Goal: Task Accomplishment & Management: Use online tool/utility

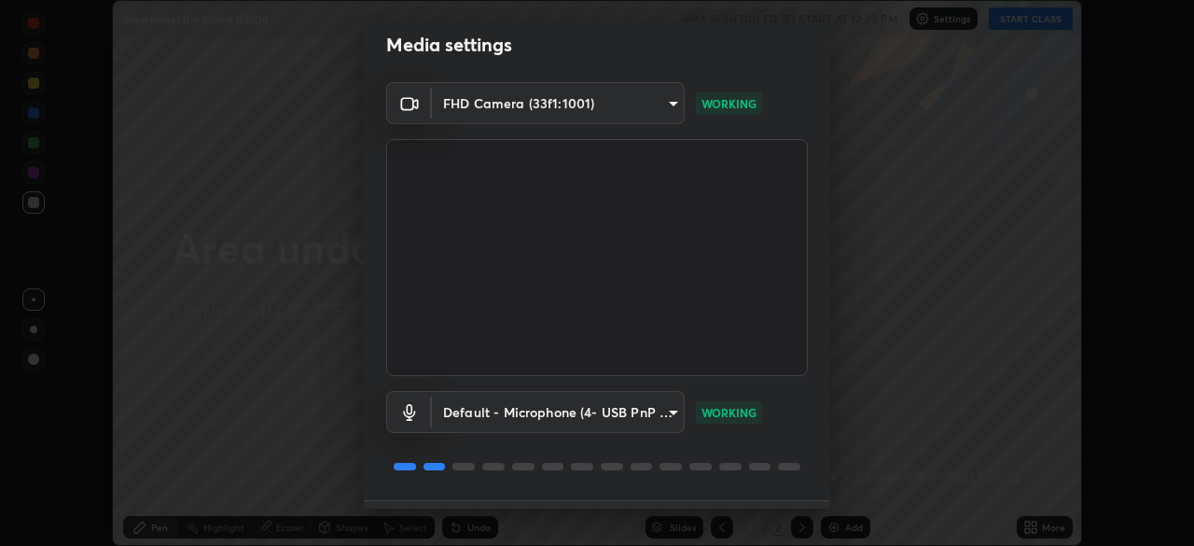
scroll to position [66, 0]
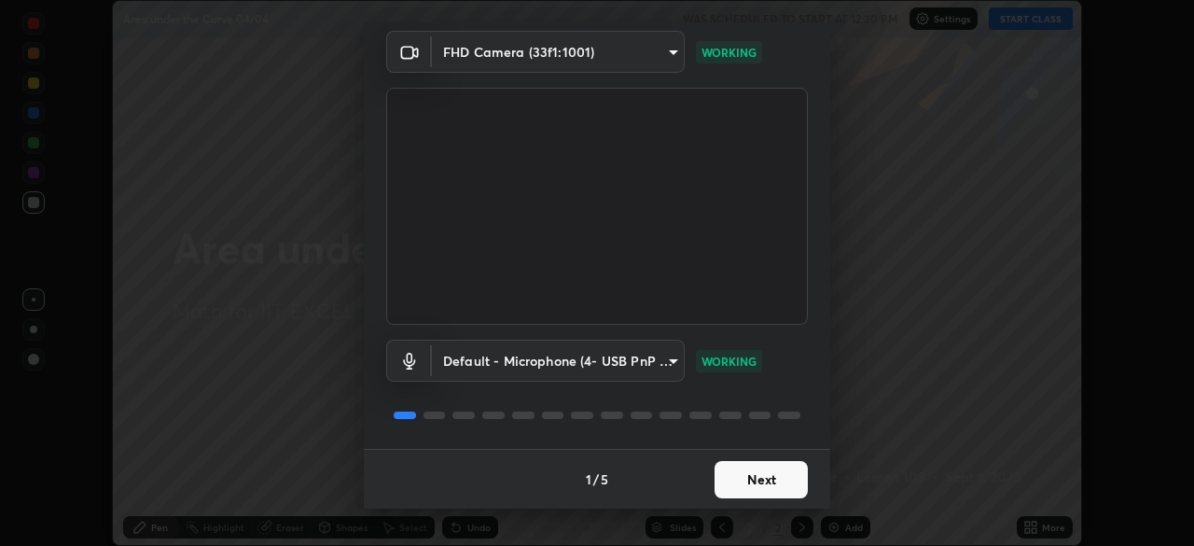
click at [738, 480] on button "Next" at bounding box center [761, 479] width 93 height 37
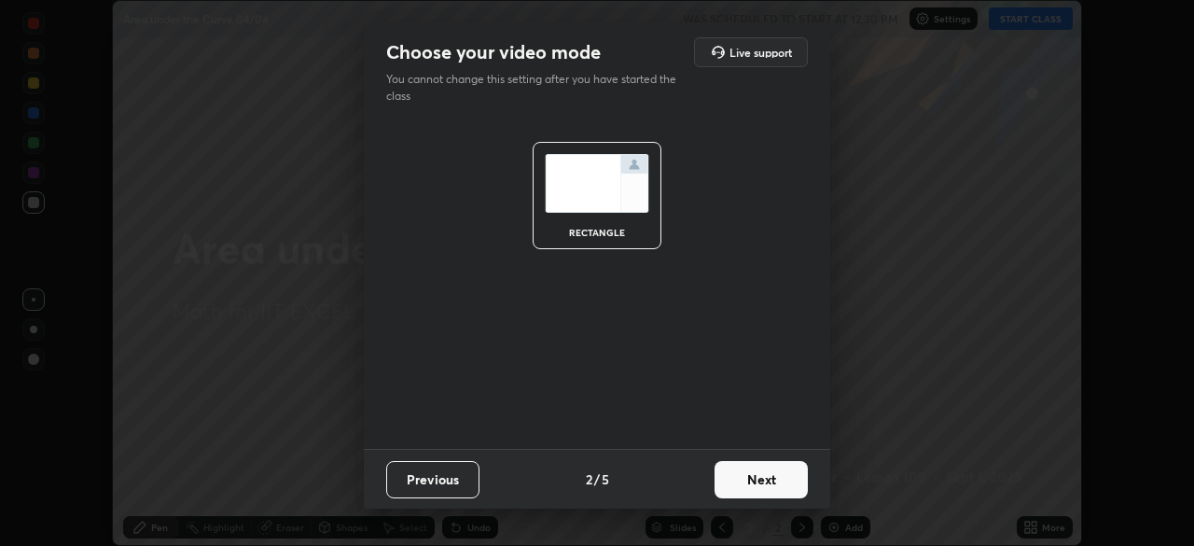
click at [751, 482] on button "Next" at bounding box center [761, 479] width 93 height 37
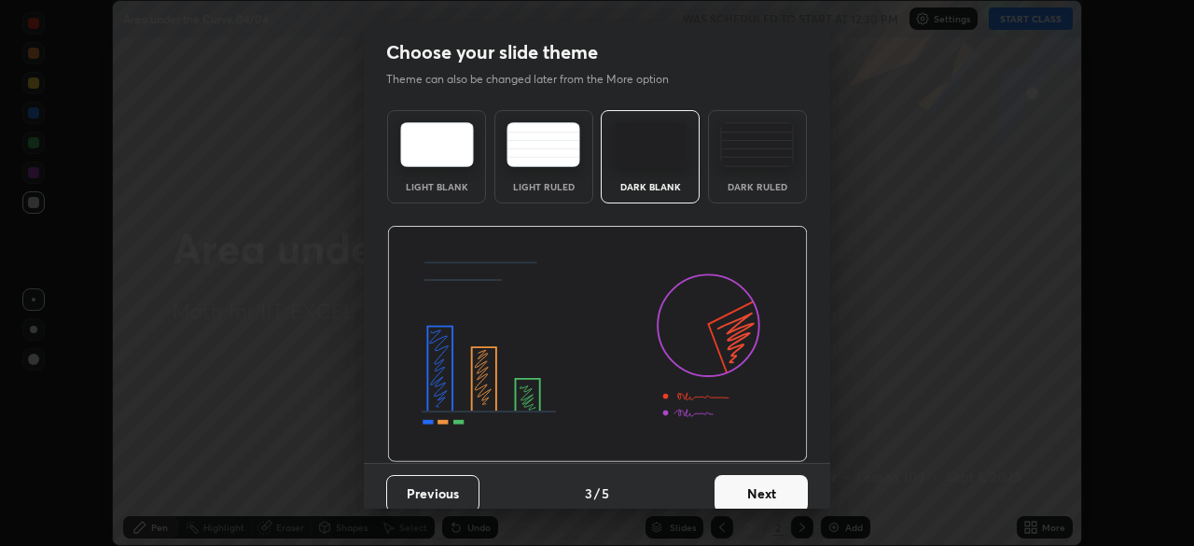
click at [759, 491] on button "Next" at bounding box center [761, 493] width 93 height 37
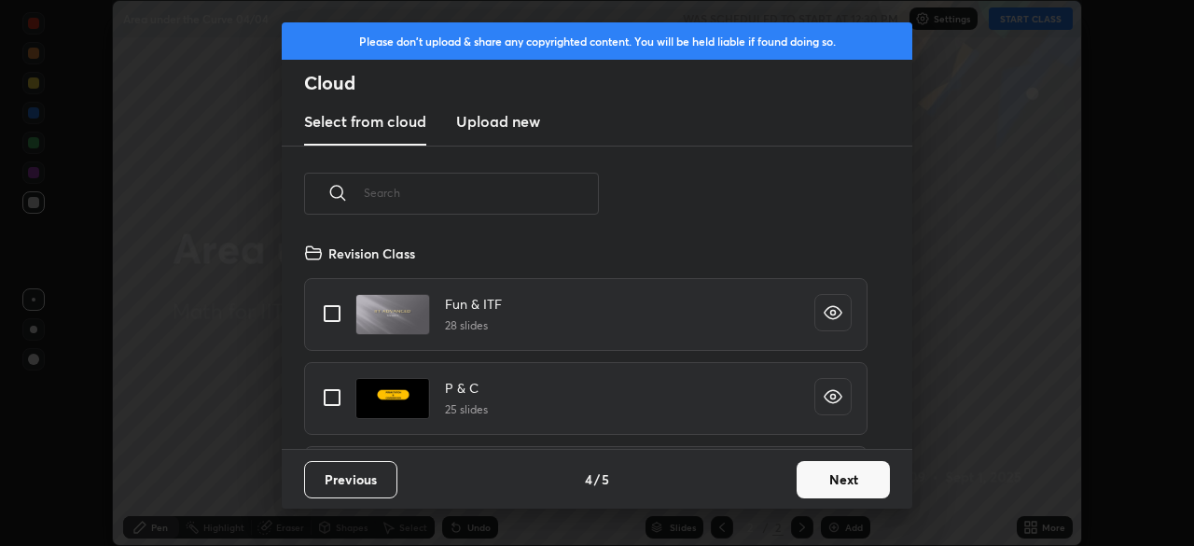
scroll to position [207, 599]
click at [814, 474] on button "Next" at bounding box center [843, 479] width 93 height 37
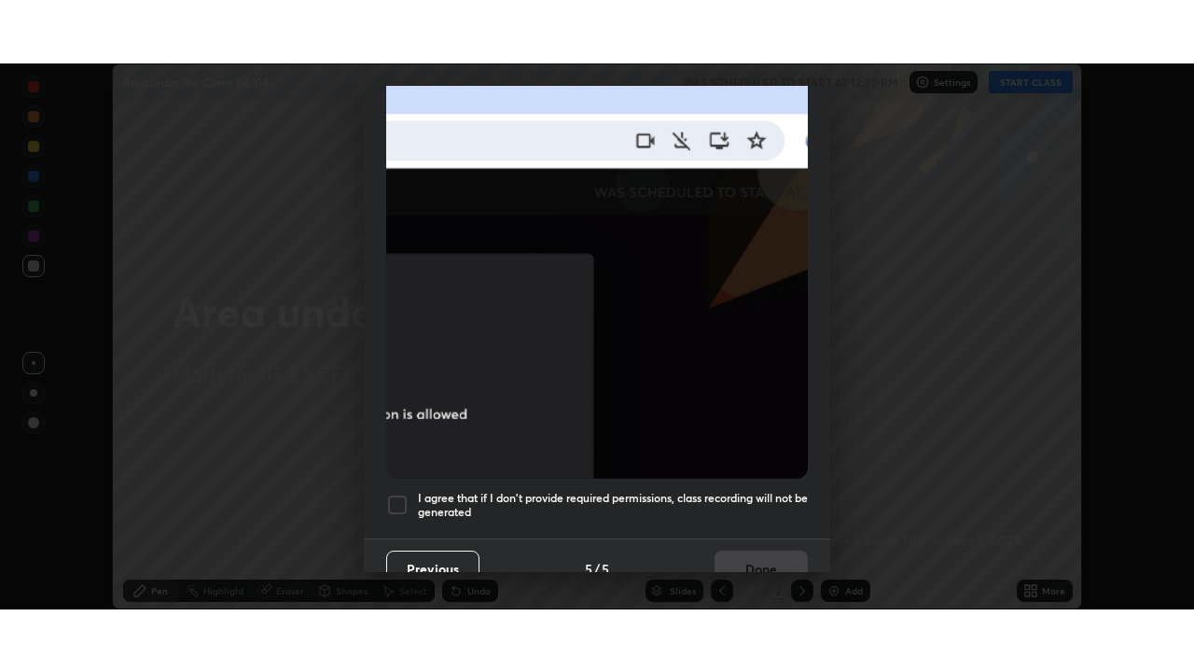
scroll to position [432, 0]
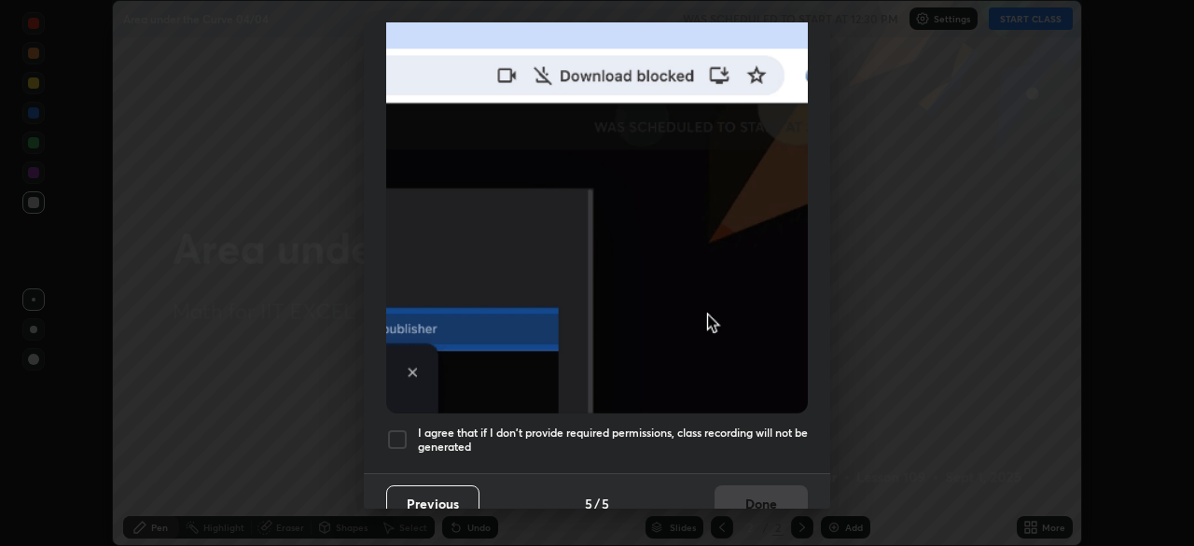
click at [627, 426] on h5 "I agree that if I don't provide required permissions, class recording will not …" at bounding box center [613, 439] width 390 height 29
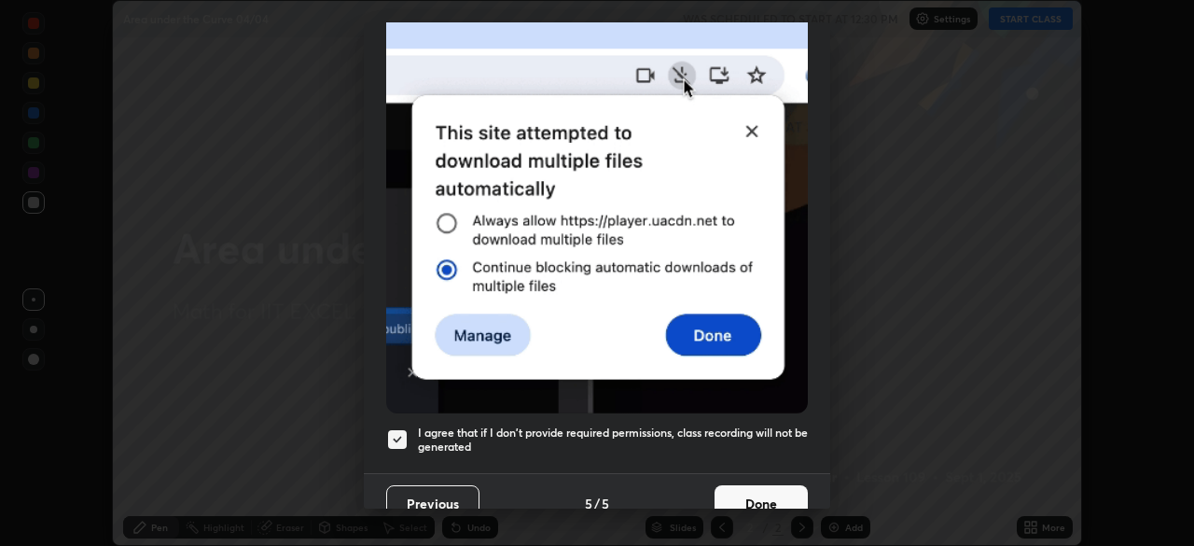
click at [753, 498] on button "Done" at bounding box center [761, 503] width 93 height 37
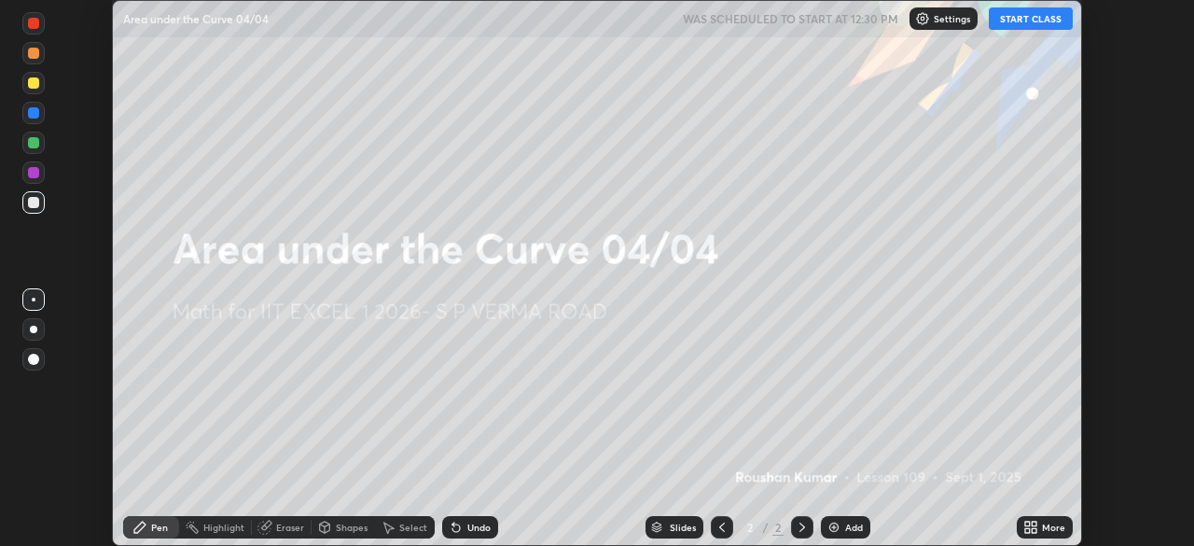
click at [1015, 19] on button "START CLASS" at bounding box center [1031, 18] width 84 height 22
click at [857, 522] on div "Add" at bounding box center [854, 526] width 18 height 9
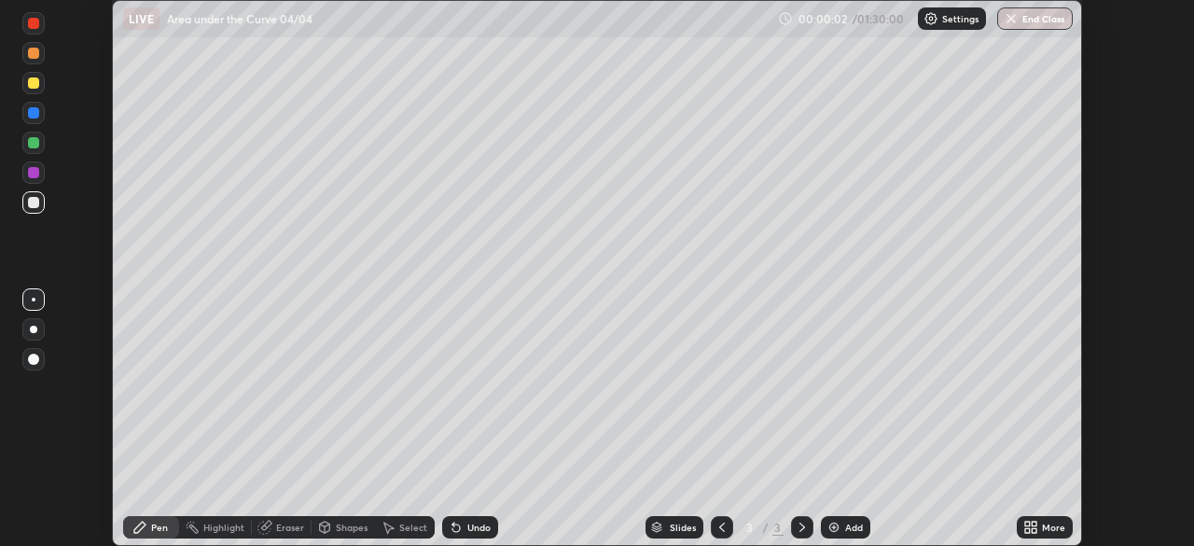
click at [1034, 523] on icon at bounding box center [1034, 523] width 5 height 5
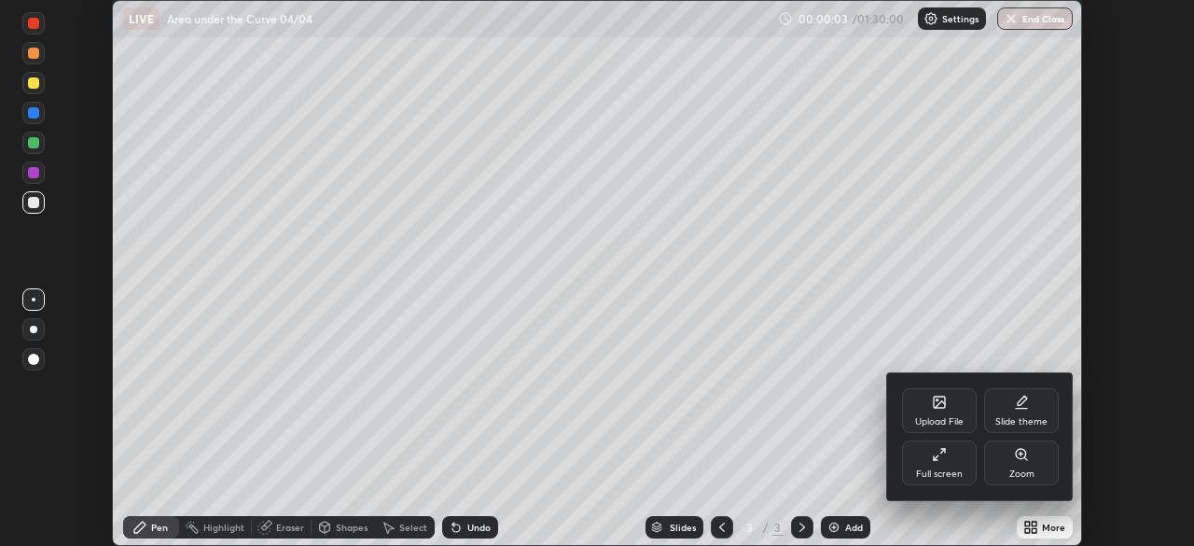
click at [934, 459] on icon at bounding box center [936, 457] width 5 height 5
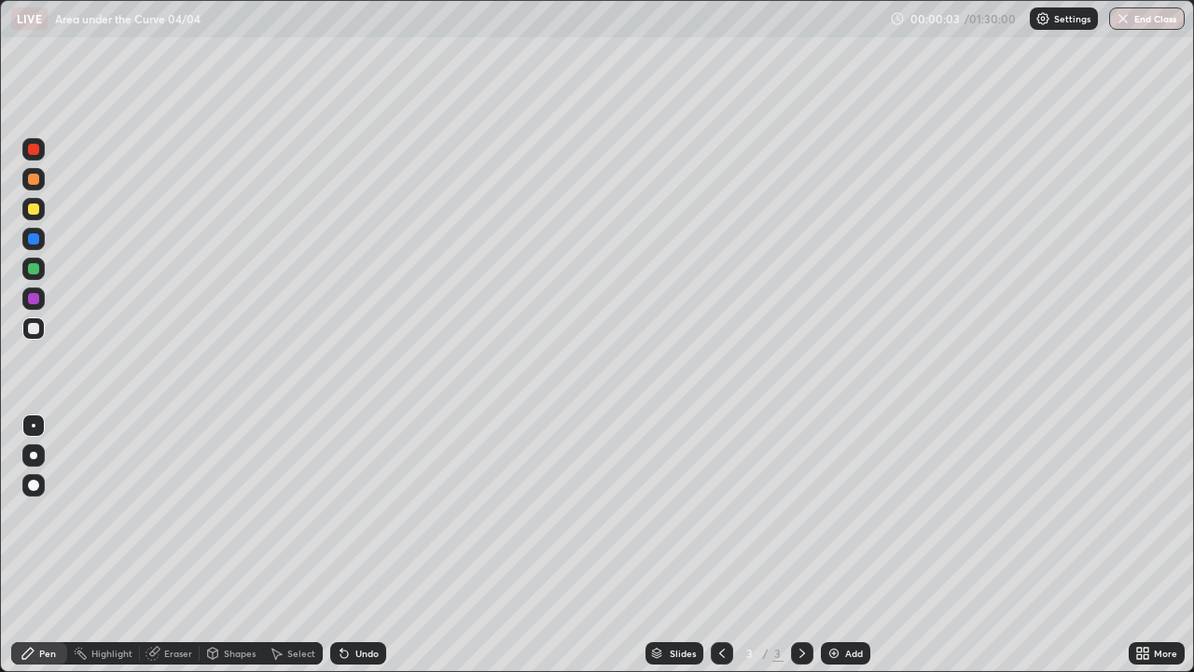
scroll to position [672, 1194]
click at [34, 210] on div at bounding box center [33, 208] width 11 height 11
click at [35, 270] on div at bounding box center [33, 268] width 11 height 11
click at [183, 545] on div "Eraser" at bounding box center [178, 652] width 28 height 9
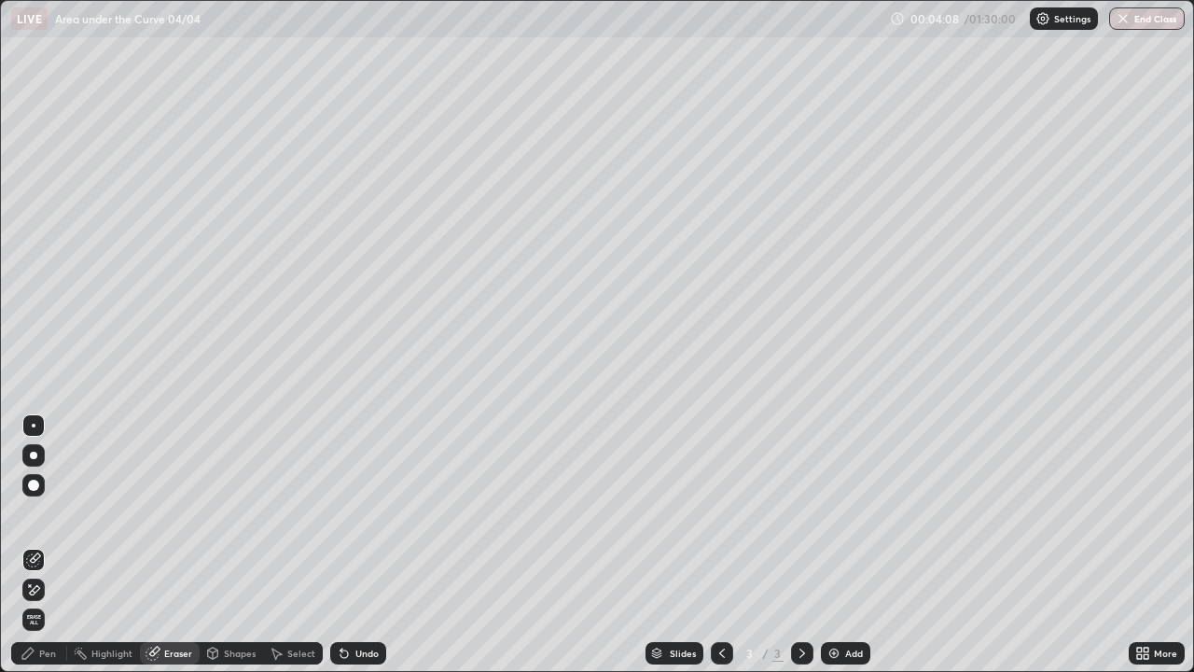
click at [47, 545] on div "Pen" at bounding box center [47, 652] width 17 height 9
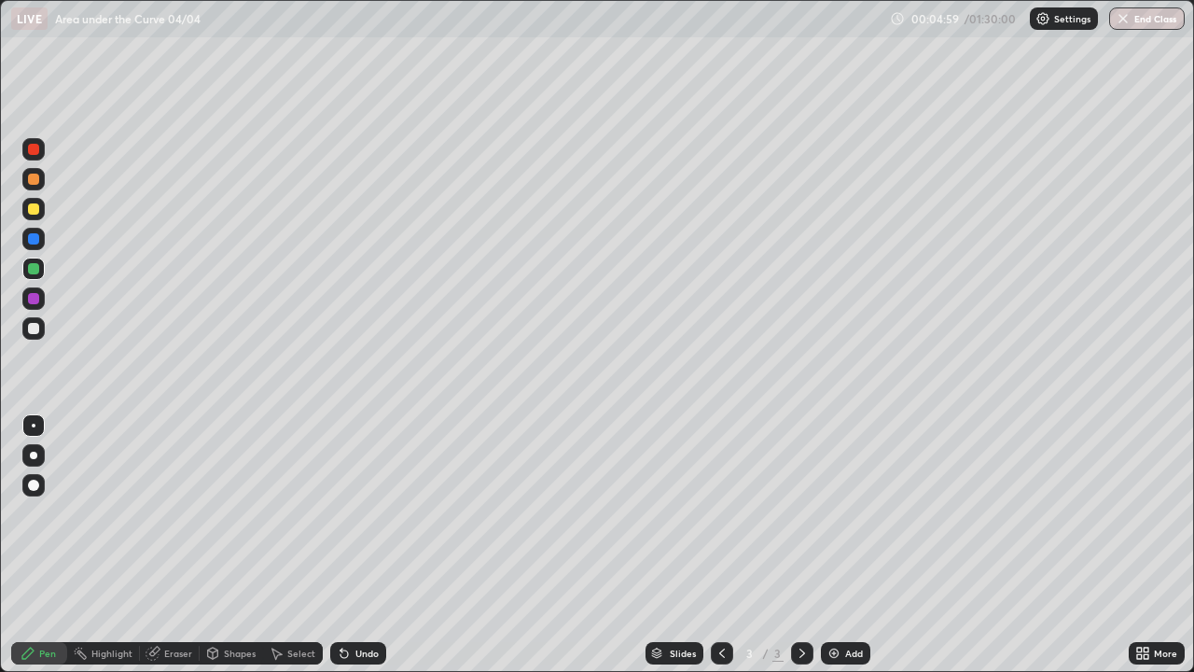
click at [34, 210] on div at bounding box center [33, 208] width 11 height 11
click at [851, 545] on div "Add" at bounding box center [854, 652] width 18 height 9
click at [42, 274] on div at bounding box center [33, 268] width 22 height 22
click at [372, 545] on div "Undo" at bounding box center [366, 652] width 23 height 9
click at [375, 545] on div "Undo" at bounding box center [366, 652] width 23 height 9
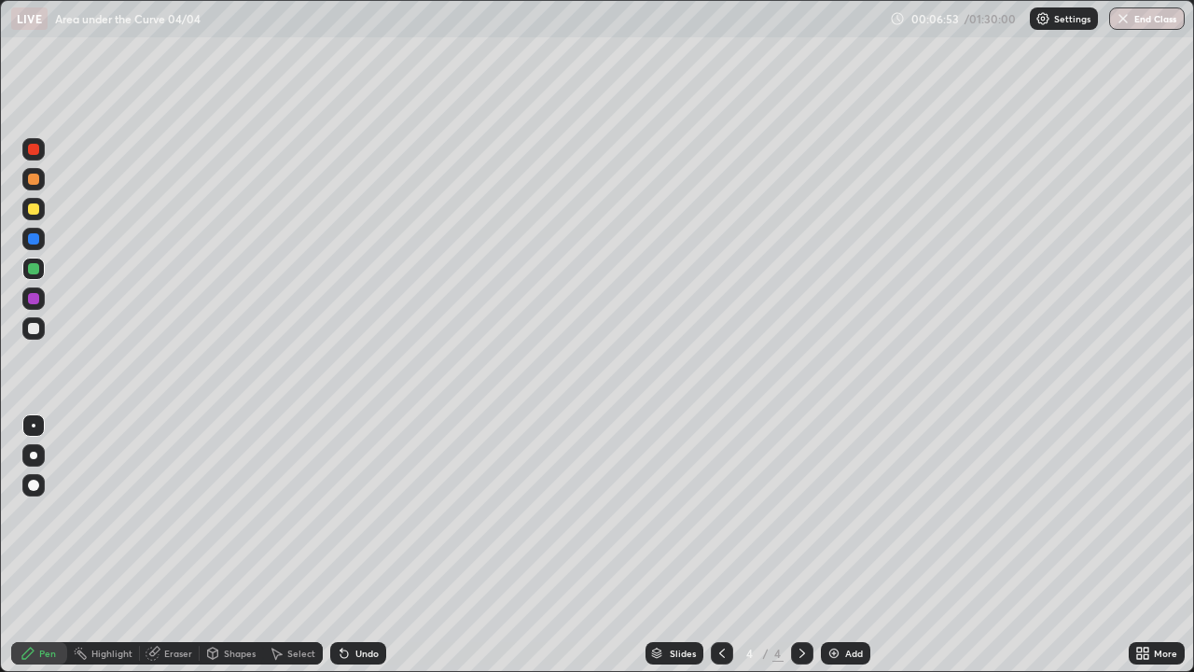
click at [38, 242] on div at bounding box center [33, 238] width 11 height 11
click at [36, 270] on div at bounding box center [33, 268] width 11 height 11
click at [37, 242] on div at bounding box center [33, 238] width 11 height 11
click at [178, 545] on div "Eraser" at bounding box center [178, 652] width 28 height 9
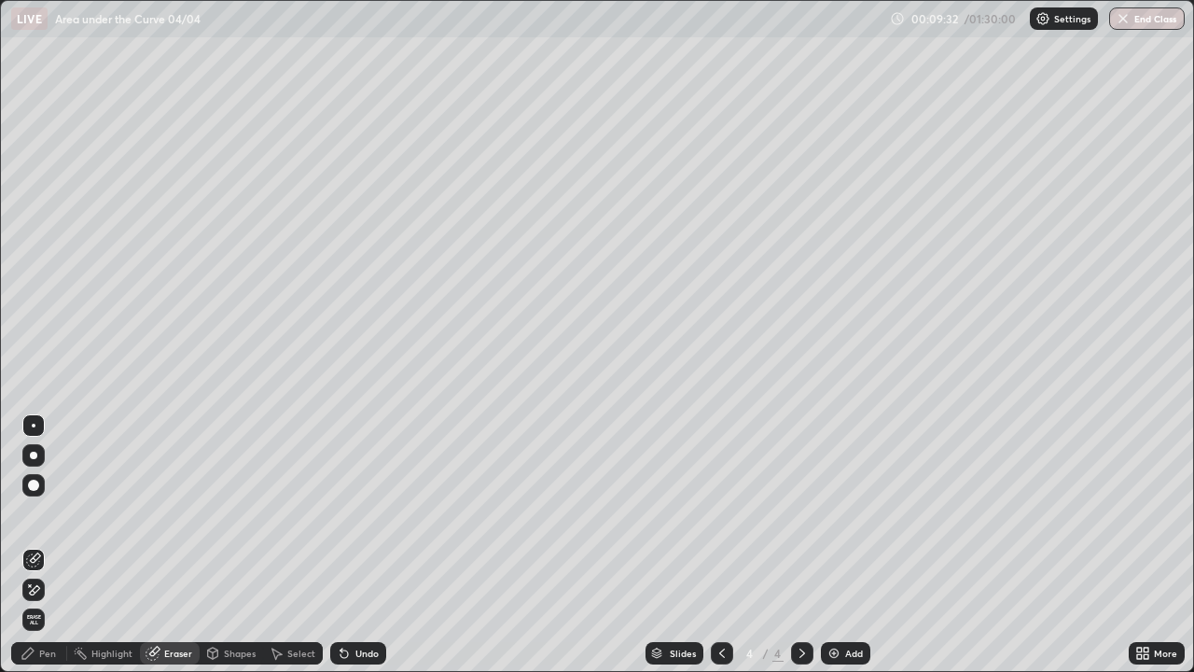
click at [52, 545] on div "Pen" at bounding box center [47, 652] width 17 height 9
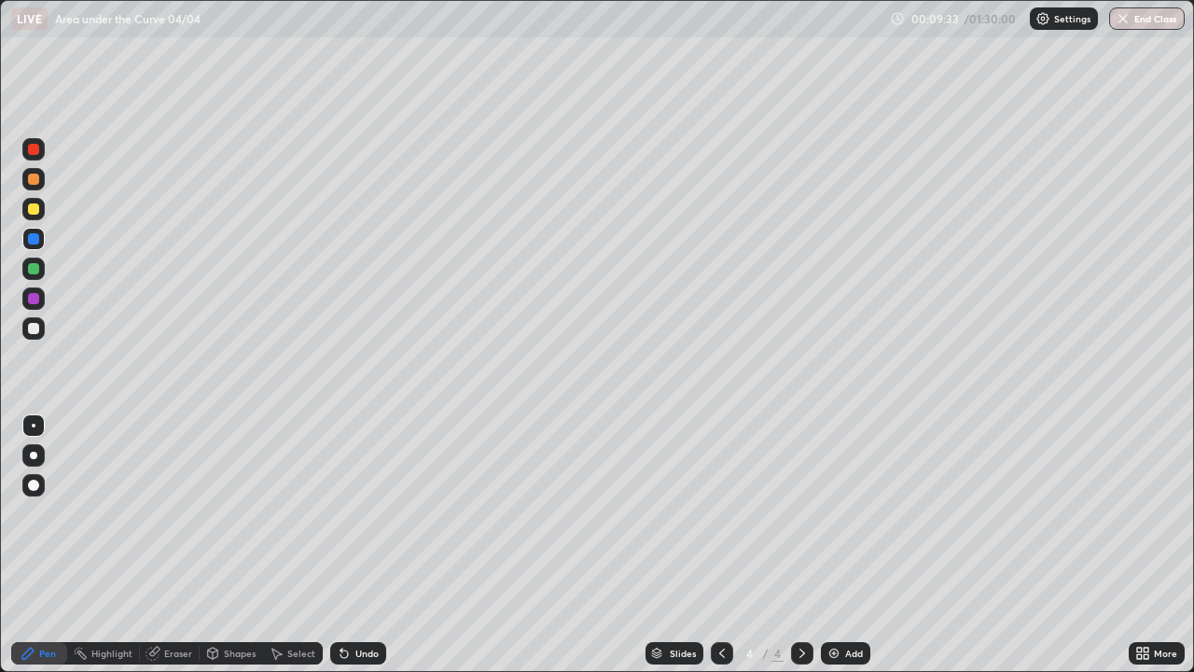
click at [35, 296] on div at bounding box center [33, 298] width 11 height 11
click at [36, 326] on div at bounding box center [33, 328] width 11 height 11
click at [35, 326] on div at bounding box center [33, 328] width 11 height 11
click at [34, 148] on div at bounding box center [33, 149] width 11 height 11
click at [32, 331] on div at bounding box center [33, 328] width 11 height 11
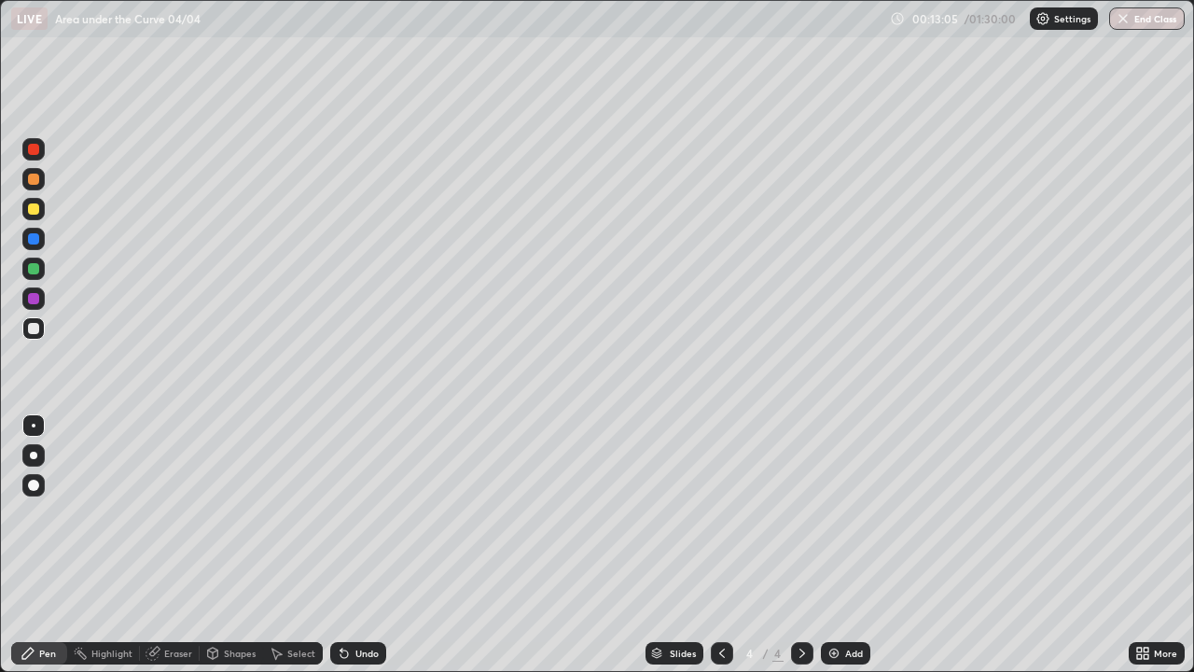
click at [35, 299] on div at bounding box center [33, 298] width 11 height 11
click at [842, 545] on div "Add" at bounding box center [845, 653] width 49 height 22
click at [35, 209] on div at bounding box center [33, 208] width 11 height 11
click at [37, 269] on div at bounding box center [33, 268] width 11 height 11
click at [849, 545] on div "Add" at bounding box center [845, 653] width 49 height 22
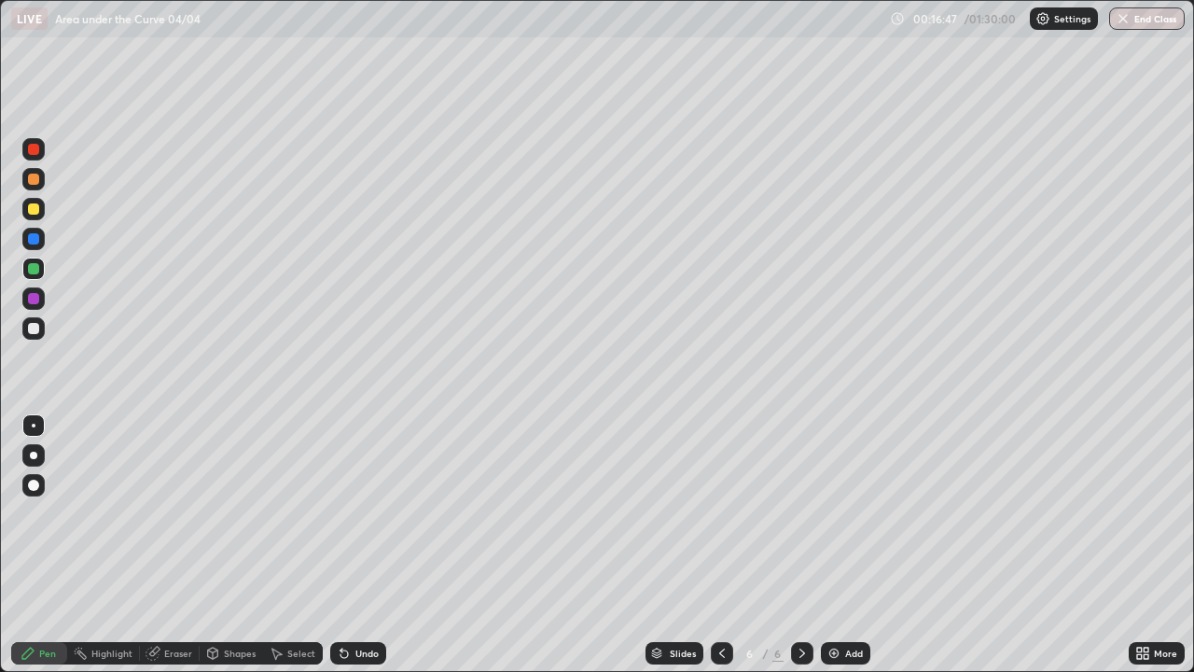
click at [34, 211] on div at bounding box center [33, 208] width 11 height 11
click at [35, 271] on div at bounding box center [33, 268] width 11 height 11
click at [848, 545] on div "Add" at bounding box center [854, 652] width 18 height 9
click at [34, 210] on div at bounding box center [33, 208] width 11 height 11
click at [33, 271] on div at bounding box center [33, 268] width 11 height 11
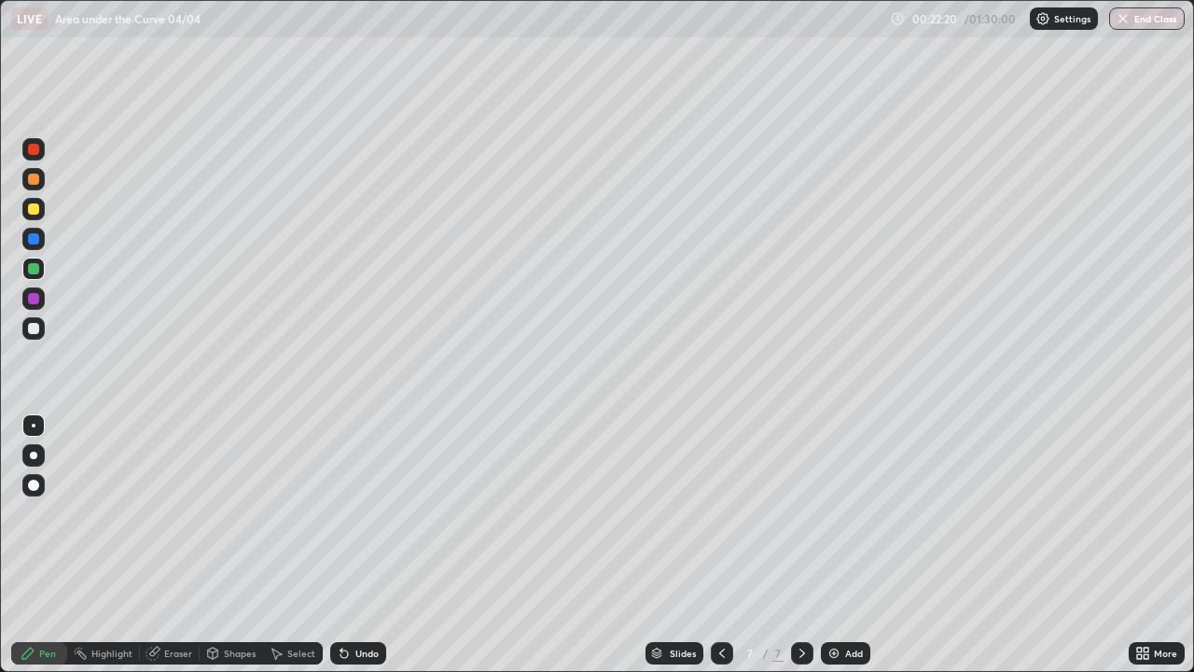
click at [32, 329] on div at bounding box center [33, 328] width 11 height 11
click at [355, 545] on div "Undo" at bounding box center [366, 652] width 23 height 9
click at [361, 545] on div "Undo" at bounding box center [366, 652] width 23 height 9
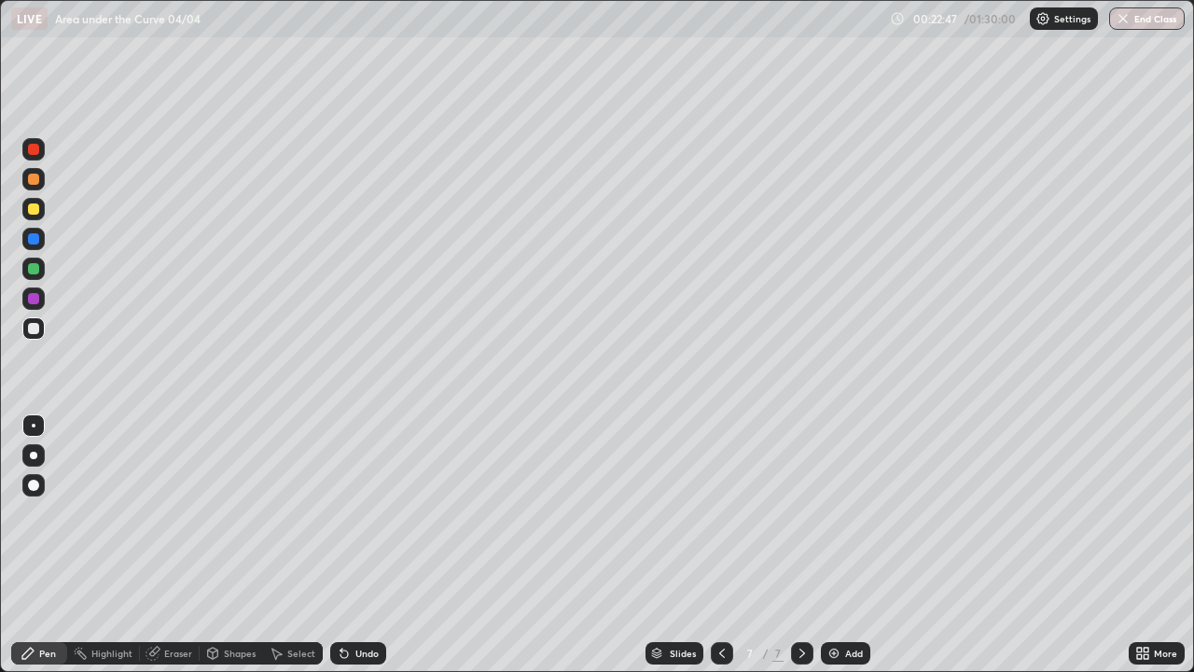
click at [35, 242] on div at bounding box center [33, 238] width 11 height 11
click at [187, 545] on div "Eraser" at bounding box center [178, 652] width 28 height 9
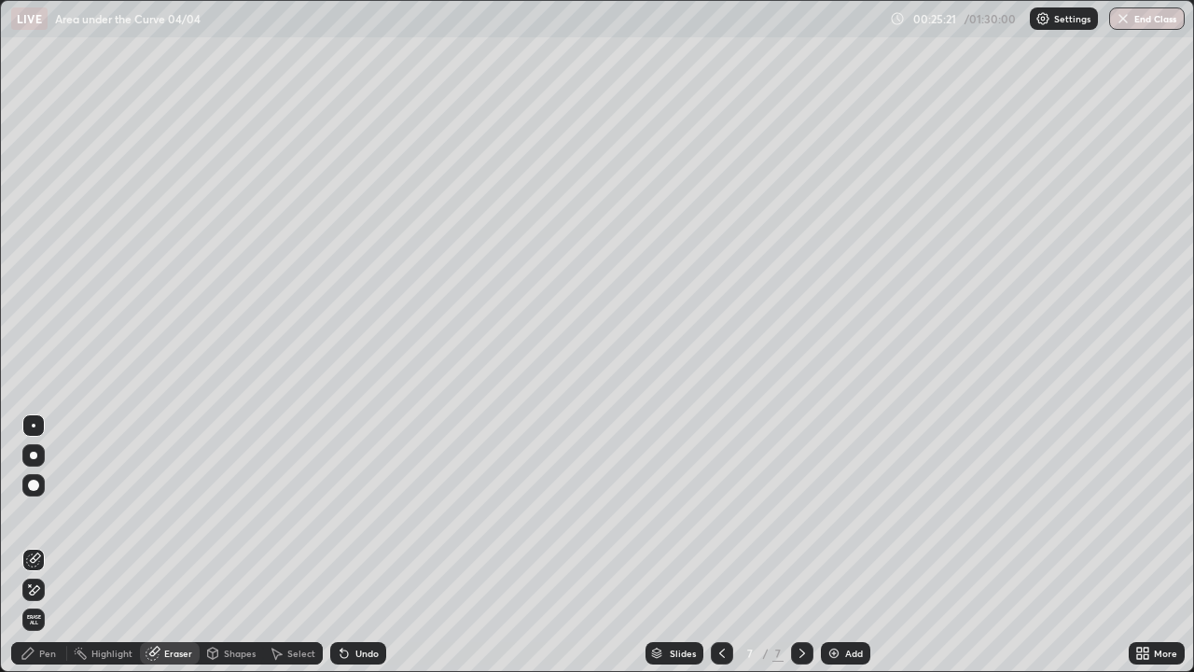
click at [51, 545] on div "Pen" at bounding box center [39, 653] width 56 height 22
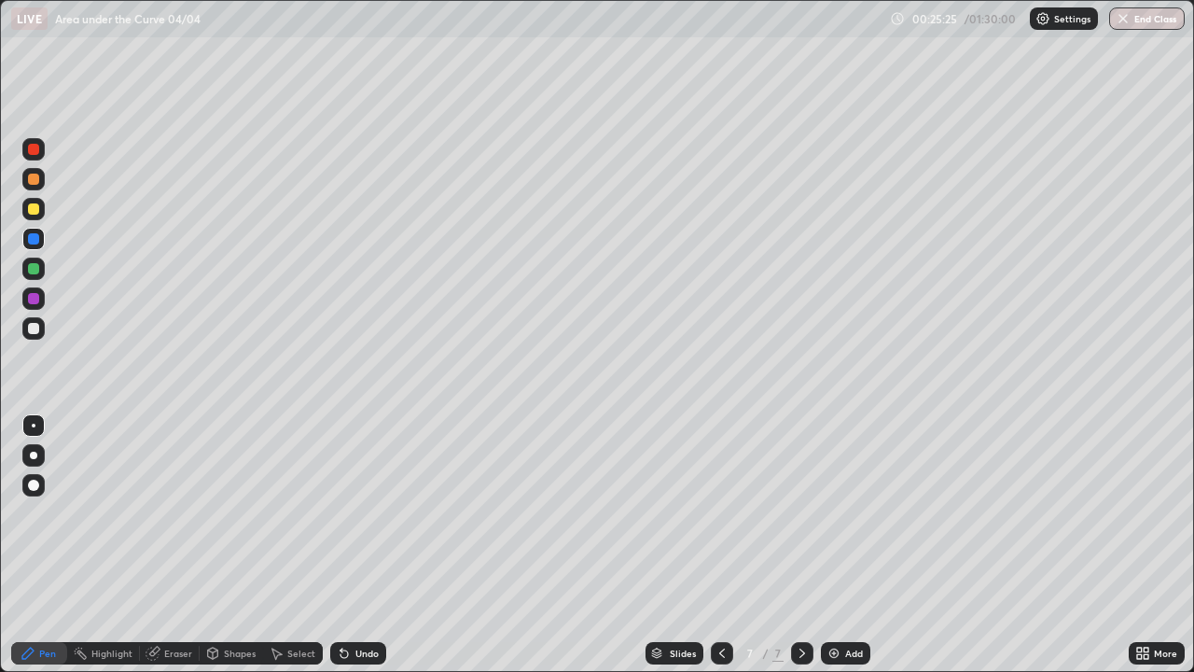
click at [180, 545] on div "Eraser" at bounding box center [178, 652] width 28 height 9
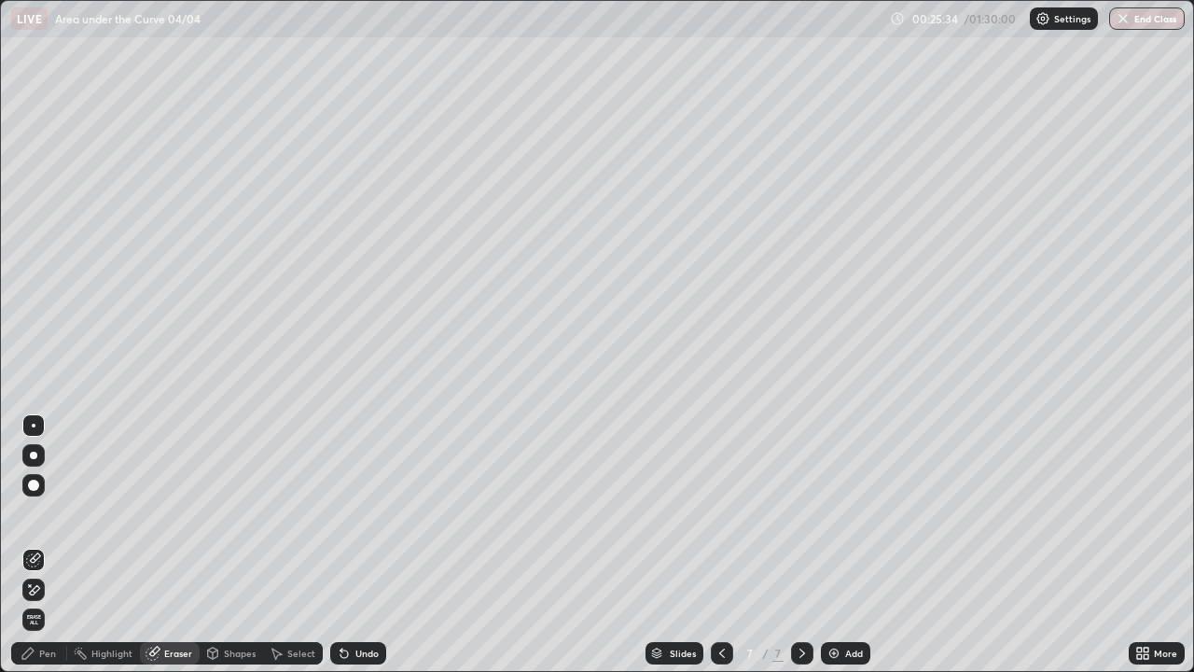
click at [49, 545] on div "Pen" at bounding box center [47, 652] width 17 height 9
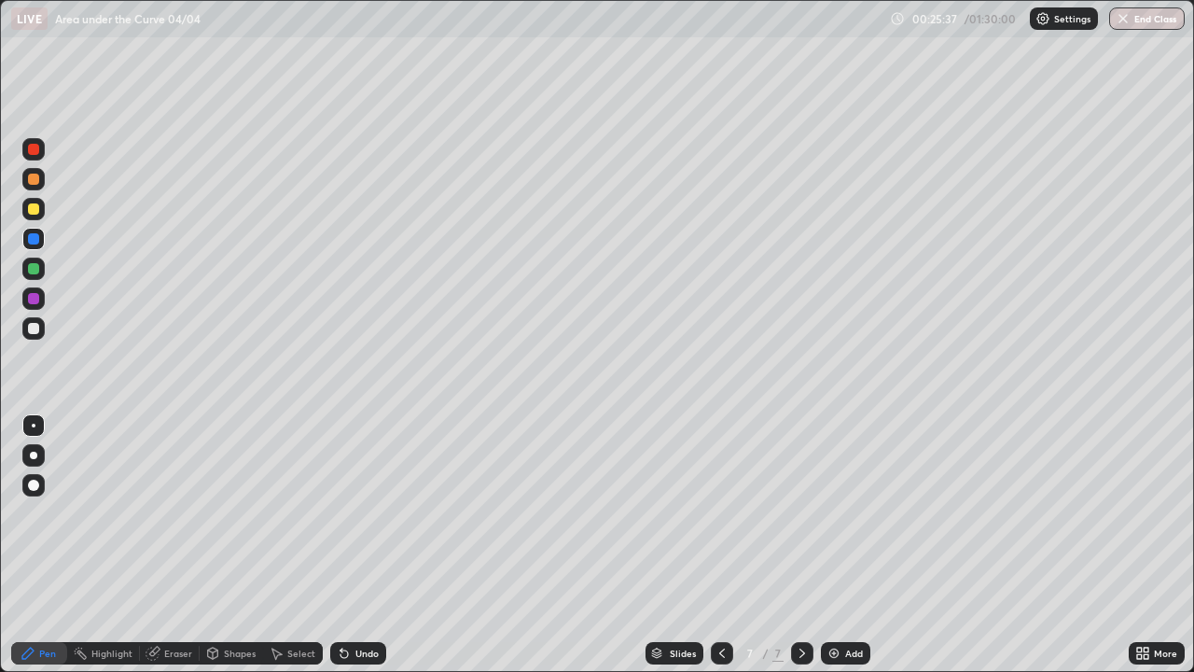
click at [35, 266] on div at bounding box center [33, 268] width 11 height 11
click at [36, 326] on div at bounding box center [33, 328] width 11 height 11
click at [42, 239] on div at bounding box center [33, 239] width 22 height 22
click at [40, 211] on div at bounding box center [33, 209] width 22 height 22
click at [365, 545] on div "Undo" at bounding box center [366, 652] width 23 height 9
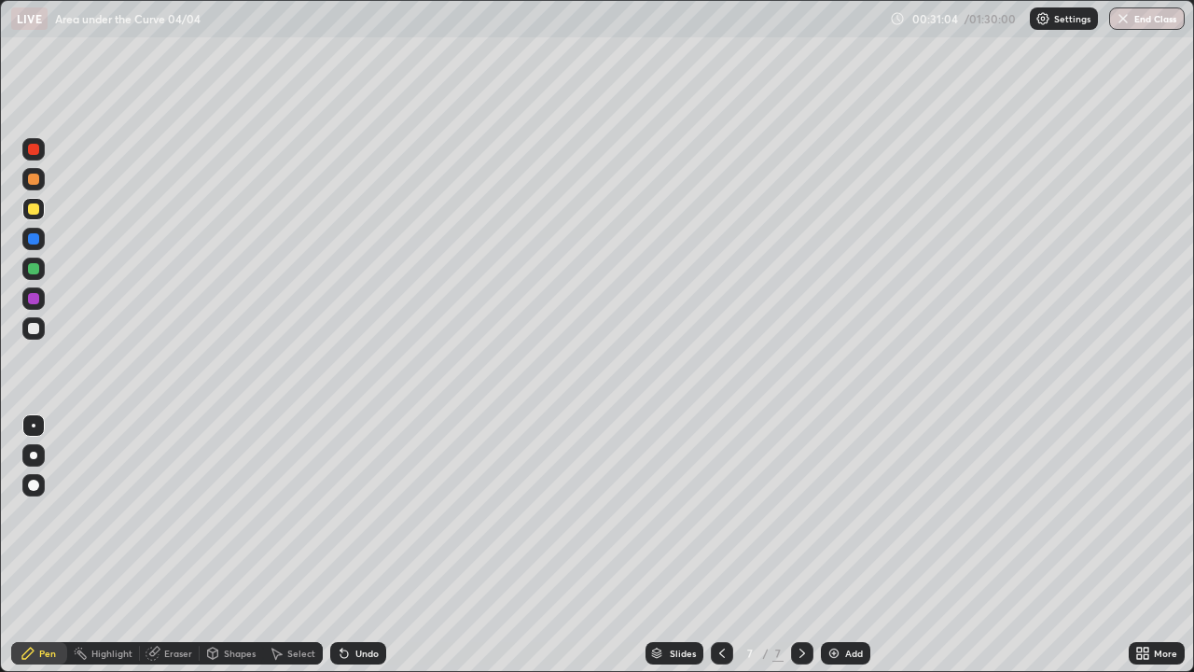
click at [35, 271] on div at bounding box center [33, 268] width 11 height 11
click at [370, 545] on div "Undo" at bounding box center [358, 653] width 56 height 22
click at [377, 545] on div "Undo" at bounding box center [358, 653] width 56 height 22
click at [854, 545] on div "Add" at bounding box center [845, 653] width 49 height 22
click at [32, 213] on div at bounding box center [33, 208] width 11 height 11
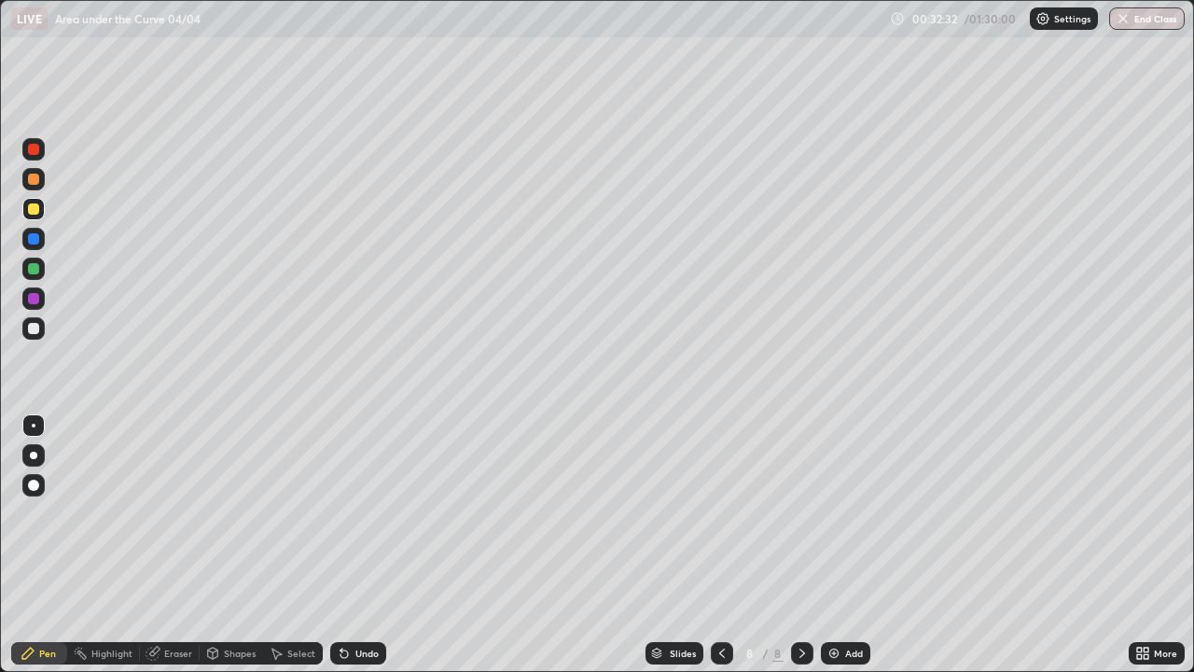
click at [35, 268] on div at bounding box center [33, 268] width 11 height 11
click at [368, 545] on div "Undo" at bounding box center [366, 652] width 23 height 9
click at [366, 545] on div "Undo" at bounding box center [358, 653] width 56 height 22
click at [368, 545] on div "Undo" at bounding box center [358, 653] width 56 height 22
click at [843, 545] on div "Add" at bounding box center [845, 653] width 49 height 22
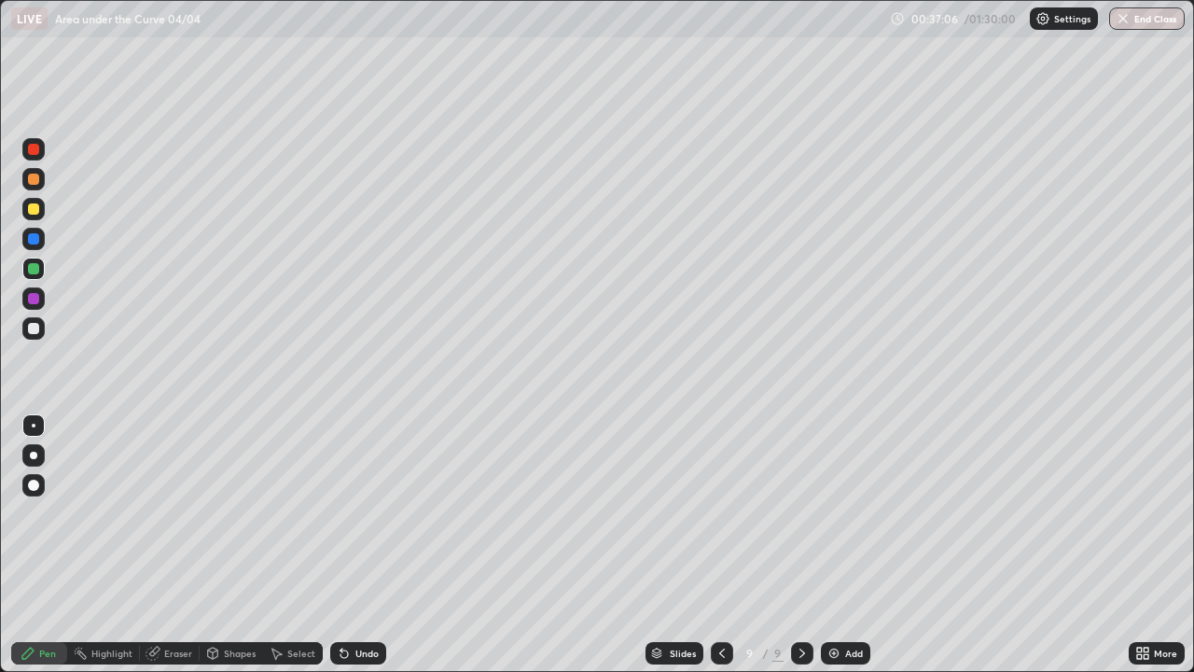
click at [35, 210] on div at bounding box center [33, 208] width 11 height 11
click at [370, 545] on div "Undo" at bounding box center [358, 653] width 56 height 22
click at [368, 545] on div "Undo" at bounding box center [366, 652] width 23 height 9
click at [361, 545] on div "Undo" at bounding box center [358, 653] width 56 height 22
click at [365, 545] on div "Undo" at bounding box center [358, 653] width 56 height 22
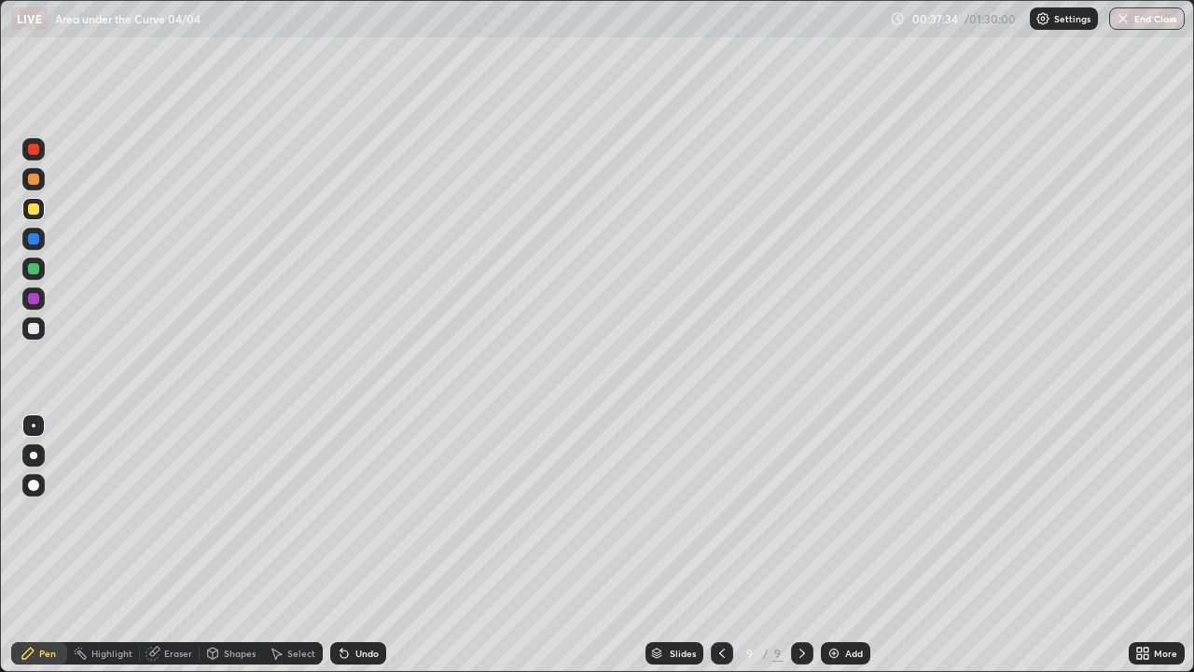
click at [368, 545] on div "Undo" at bounding box center [358, 653] width 56 height 22
click at [372, 545] on div "Undo" at bounding box center [366, 652] width 23 height 9
click at [32, 269] on div at bounding box center [33, 268] width 11 height 11
click at [853, 545] on div "Add" at bounding box center [854, 652] width 18 height 9
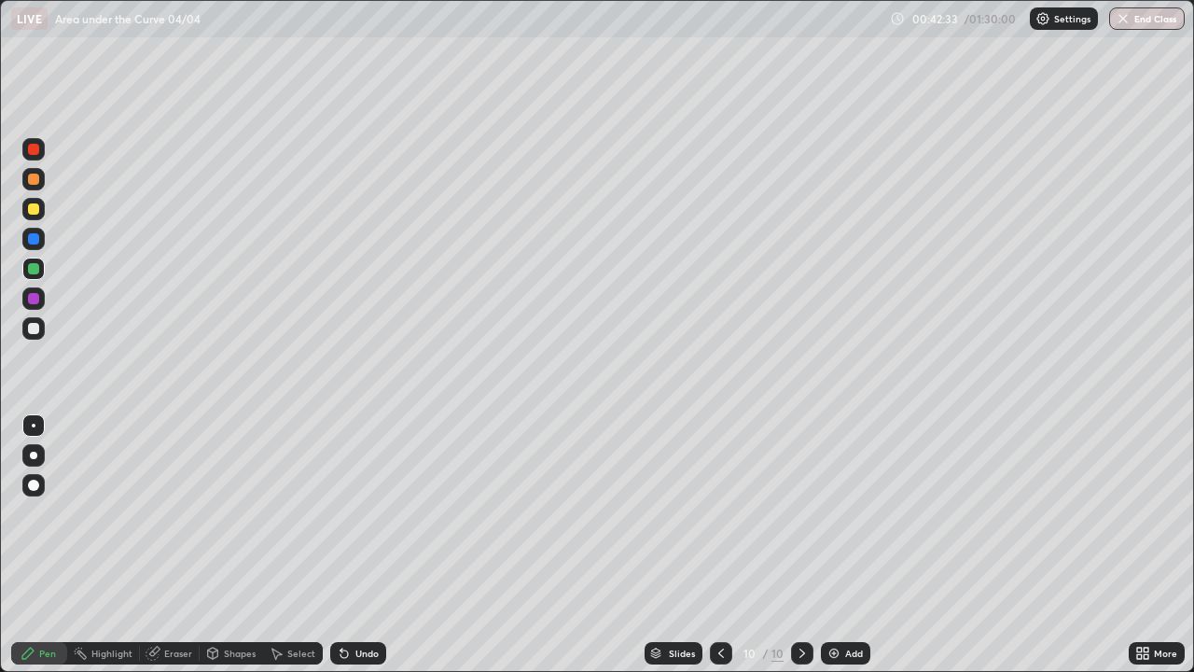
click at [37, 210] on div at bounding box center [33, 208] width 11 height 11
click at [35, 271] on div at bounding box center [33, 268] width 11 height 11
click at [36, 327] on div at bounding box center [33, 328] width 11 height 11
click at [37, 271] on div at bounding box center [33, 268] width 11 height 11
click at [369, 545] on div "Undo" at bounding box center [366, 652] width 23 height 9
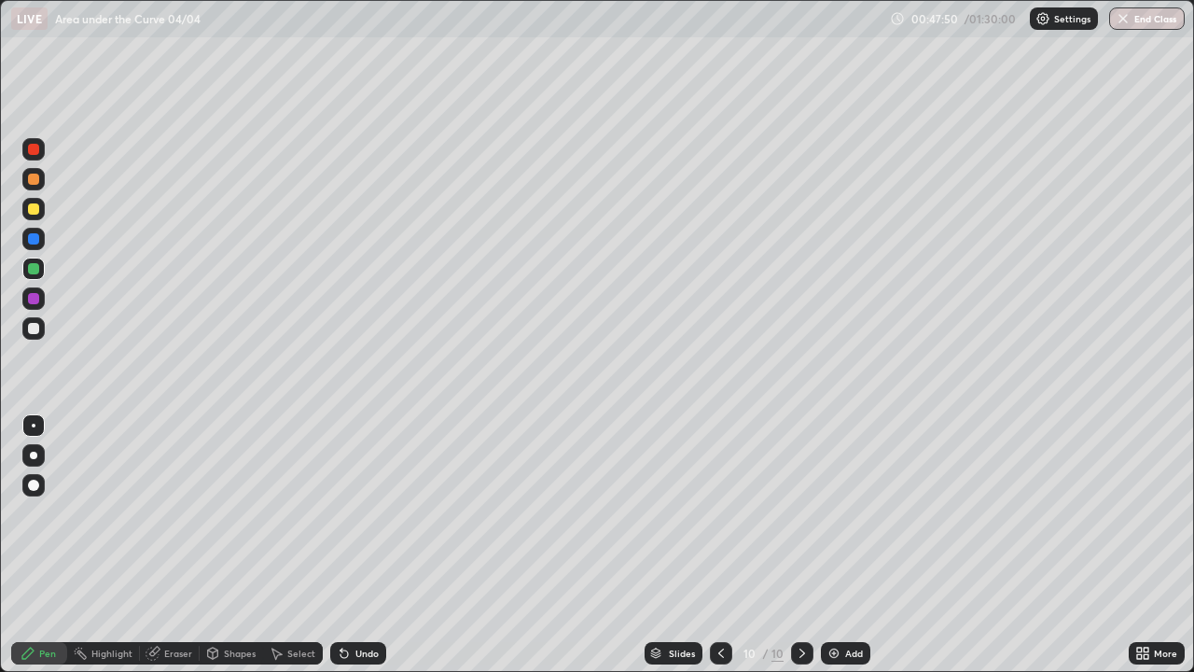
click at [368, 545] on div "Undo" at bounding box center [366, 652] width 23 height 9
click at [373, 545] on div "Undo" at bounding box center [366, 652] width 23 height 9
click at [375, 545] on div "Undo" at bounding box center [358, 653] width 56 height 22
click at [373, 545] on div "Undo" at bounding box center [366, 652] width 23 height 9
click at [179, 545] on div "Eraser" at bounding box center [170, 653] width 60 height 22
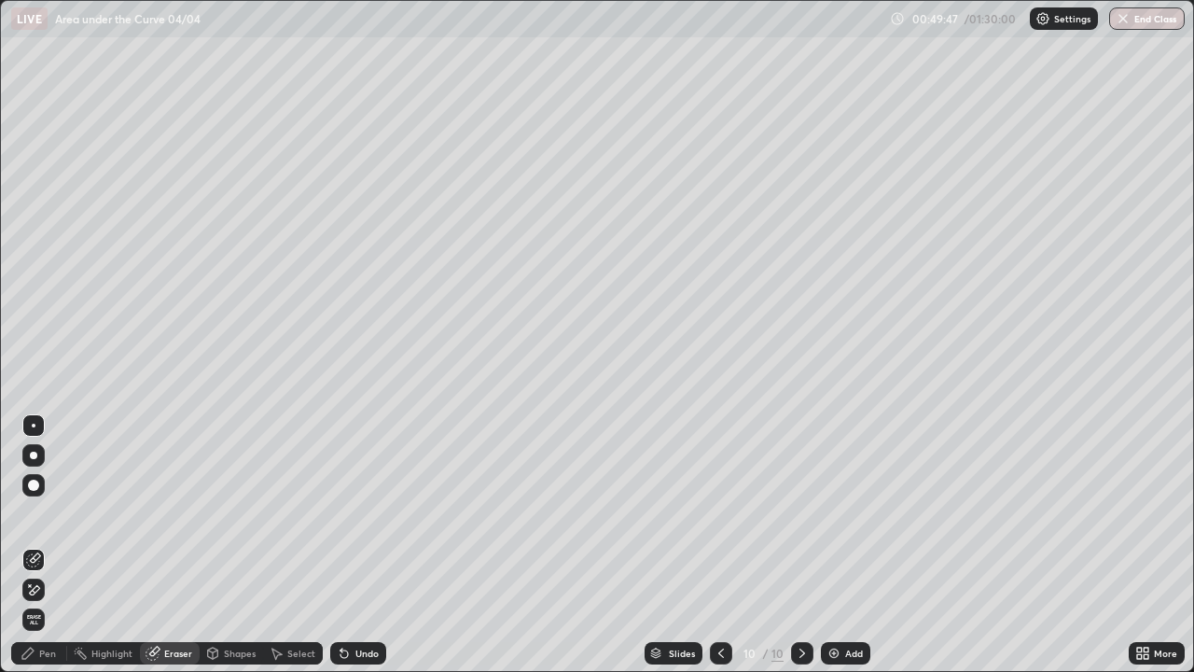
click at [49, 545] on div "Pen" at bounding box center [39, 653] width 56 height 22
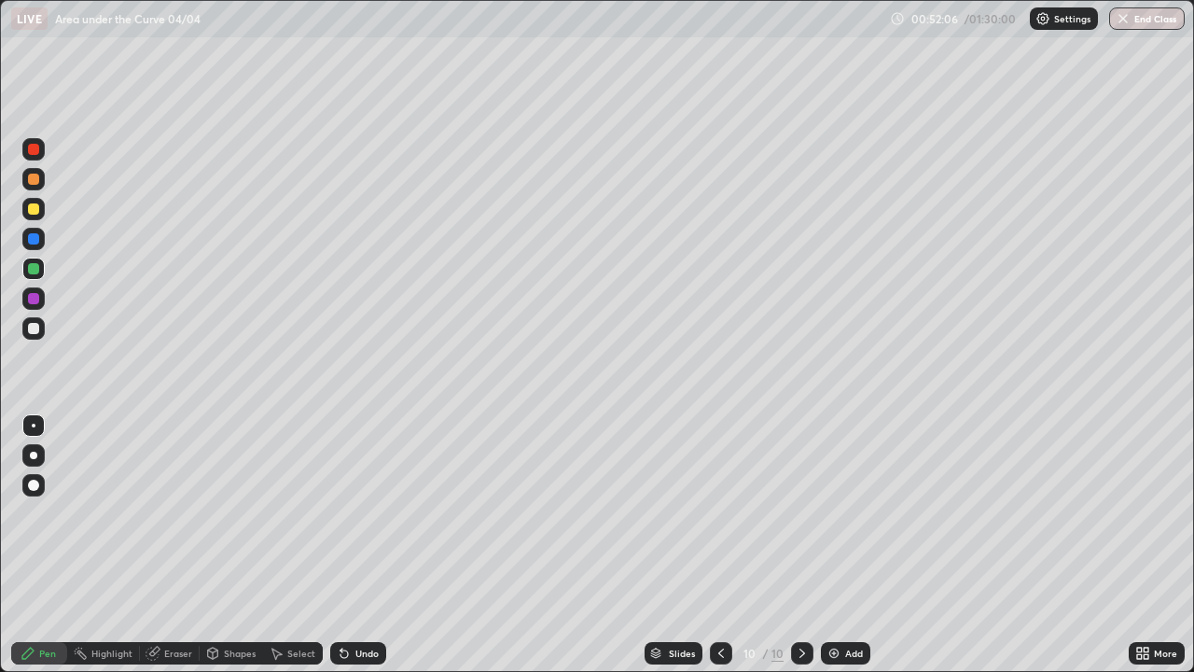
click at [850, 545] on div "Add" at bounding box center [854, 652] width 18 height 9
click at [35, 210] on div at bounding box center [33, 208] width 11 height 11
click at [35, 271] on div at bounding box center [33, 268] width 11 height 11
click at [33, 154] on div at bounding box center [33, 149] width 11 height 11
click at [35, 326] on div at bounding box center [33, 328] width 11 height 11
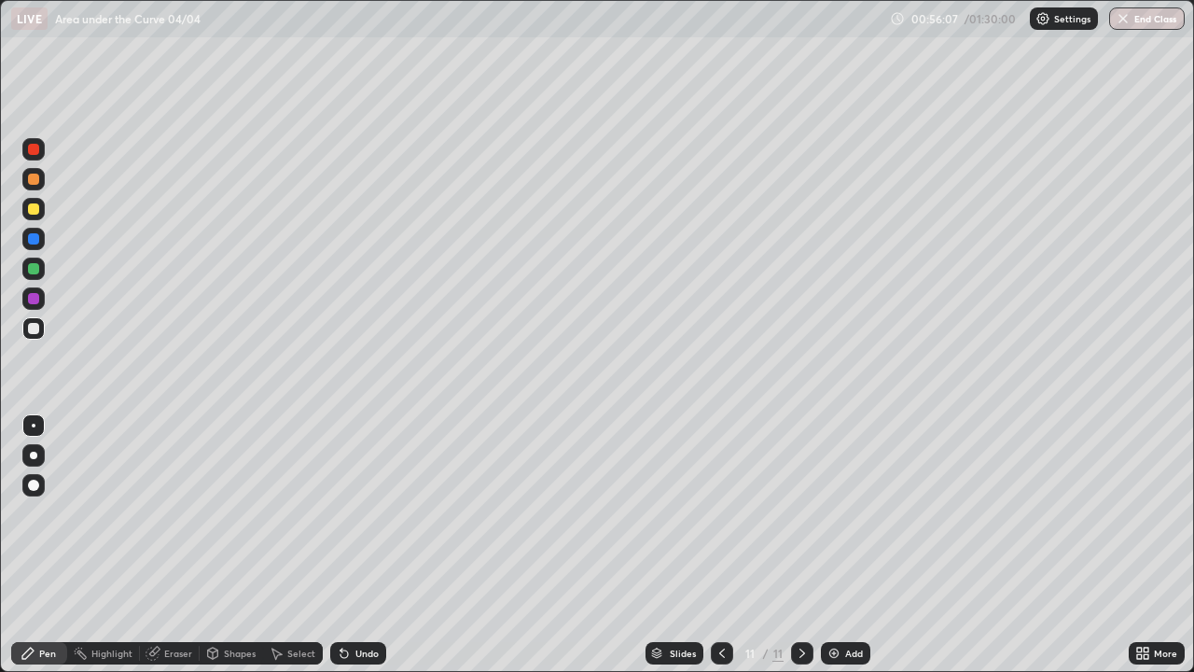
click at [34, 150] on div at bounding box center [33, 149] width 11 height 11
click at [33, 300] on div at bounding box center [33, 298] width 11 height 11
click at [35, 238] on div at bounding box center [33, 238] width 11 height 11
click at [36, 153] on div at bounding box center [33, 149] width 11 height 11
click at [38, 236] on div at bounding box center [33, 238] width 11 height 11
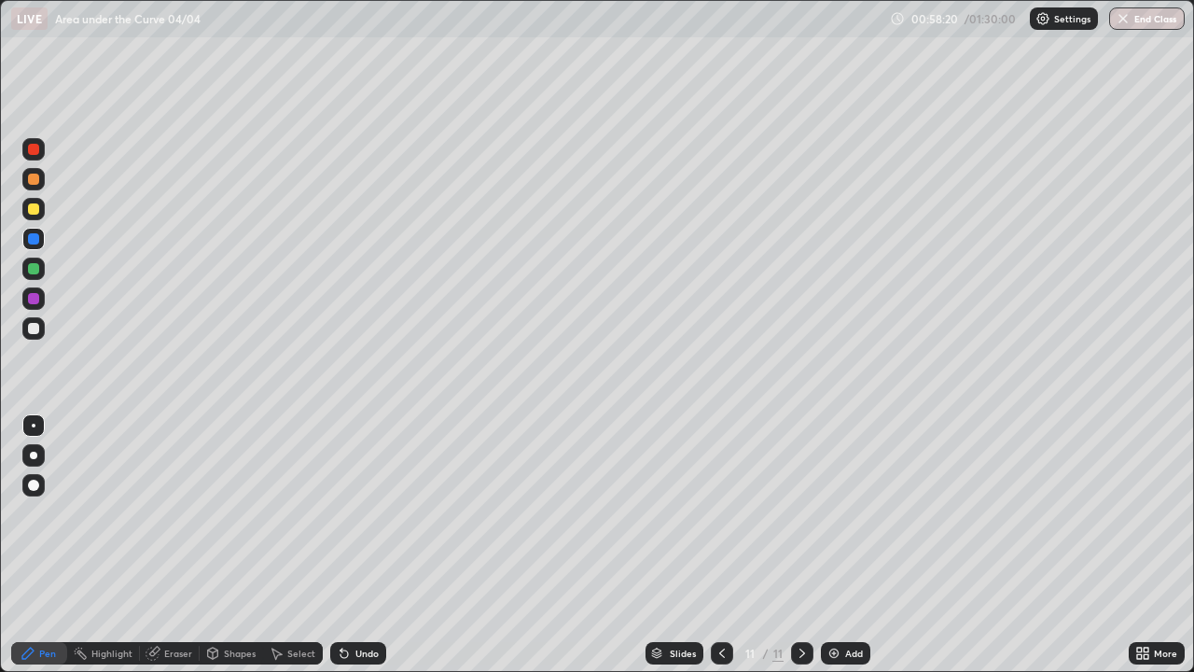
click at [35, 209] on div at bounding box center [33, 208] width 11 height 11
click at [849, 545] on div "Add" at bounding box center [854, 652] width 18 height 9
click at [33, 271] on div at bounding box center [33, 268] width 11 height 11
click at [185, 545] on div "Eraser" at bounding box center [178, 652] width 28 height 9
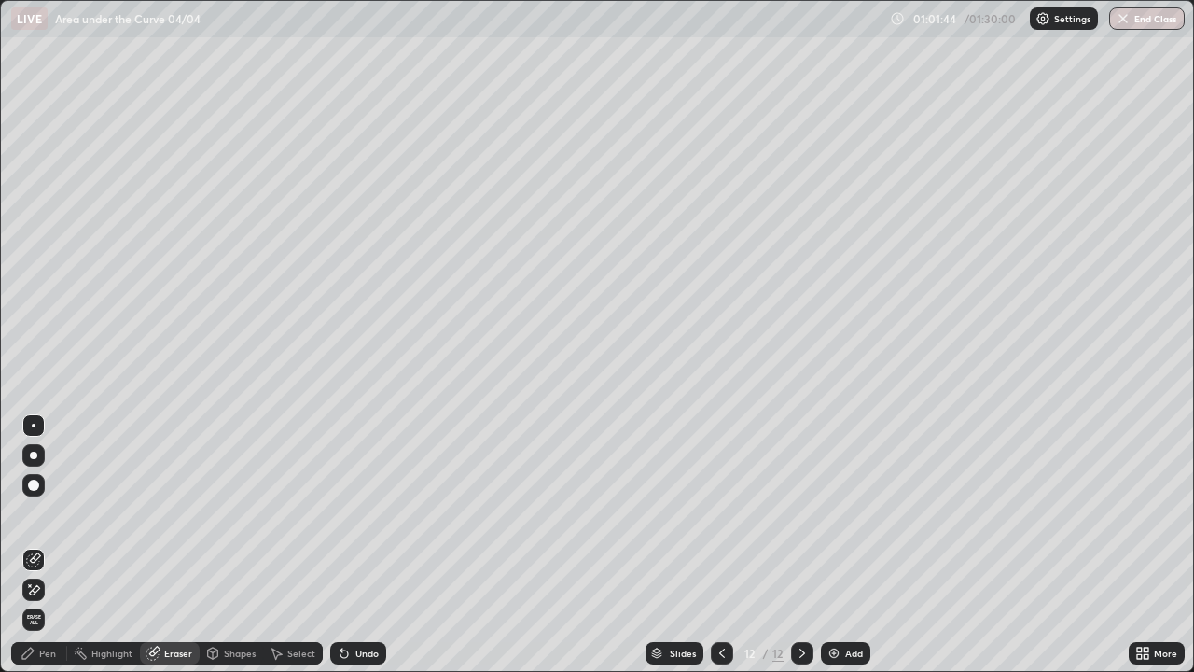
click at [61, 545] on div "Pen" at bounding box center [39, 653] width 56 height 22
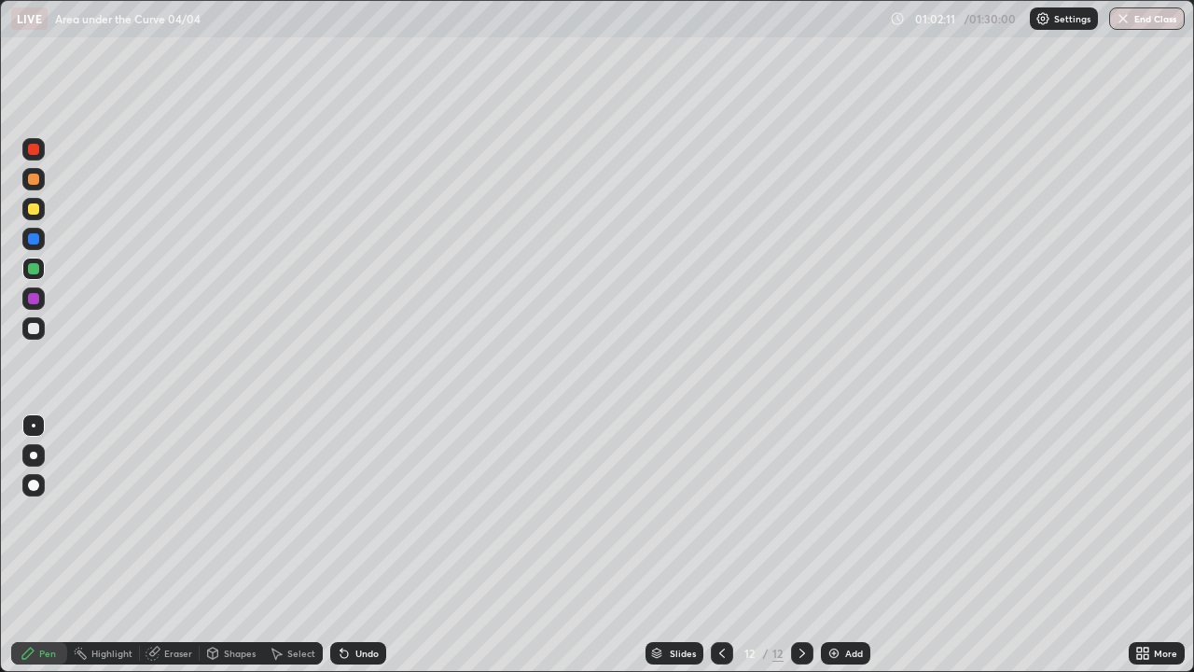
click at [36, 326] on div at bounding box center [33, 328] width 11 height 11
click at [36, 270] on div at bounding box center [33, 268] width 11 height 11
click at [38, 328] on div at bounding box center [33, 328] width 11 height 11
click at [371, 545] on div "Undo" at bounding box center [366, 652] width 23 height 9
click at [374, 545] on div "Undo" at bounding box center [358, 653] width 56 height 22
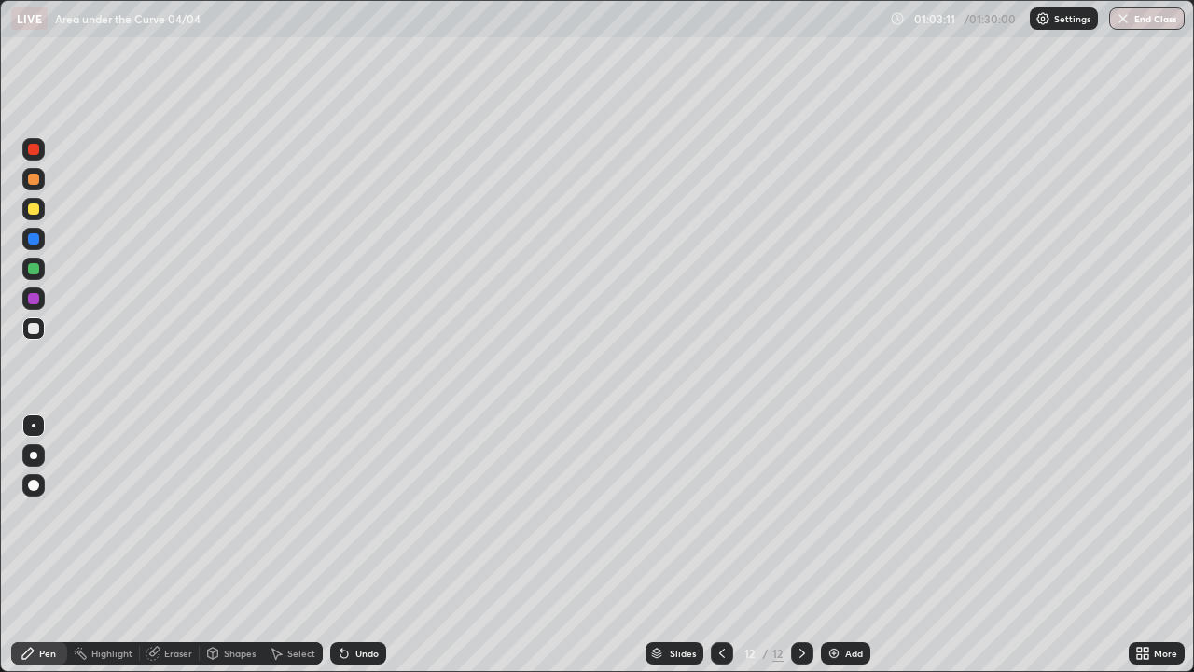
click at [376, 545] on div "Undo" at bounding box center [358, 653] width 56 height 22
click at [37, 241] on div at bounding box center [33, 238] width 11 height 11
click at [34, 330] on div at bounding box center [33, 328] width 11 height 11
click at [368, 545] on div "Undo" at bounding box center [366, 652] width 23 height 9
click at [846, 545] on div "Add" at bounding box center [854, 652] width 18 height 9
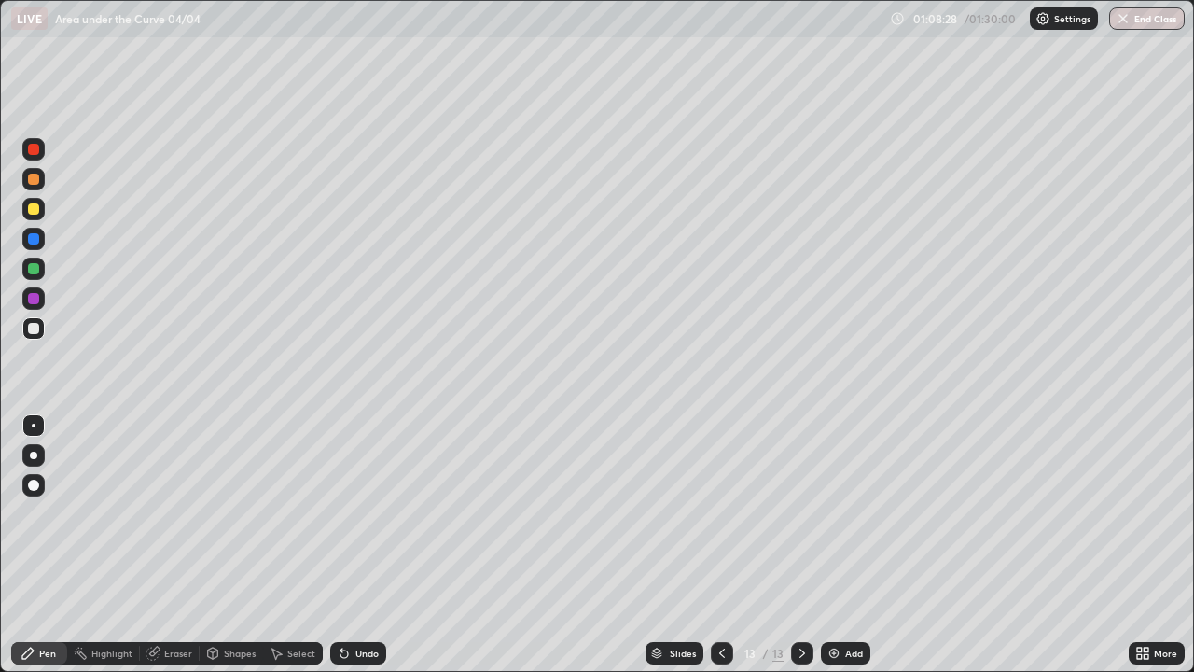
click at [719, 545] on icon at bounding box center [722, 652] width 6 height 9
click at [800, 545] on icon at bounding box center [802, 653] width 15 height 15
click at [720, 545] on icon at bounding box center [722, 653] width 15 height 15
click at [800, 545] on icon at bounding box center [802, 653] width 15 height 15
click at [720, 545] on icon at bounding box center [722, 653] width 15 height 15
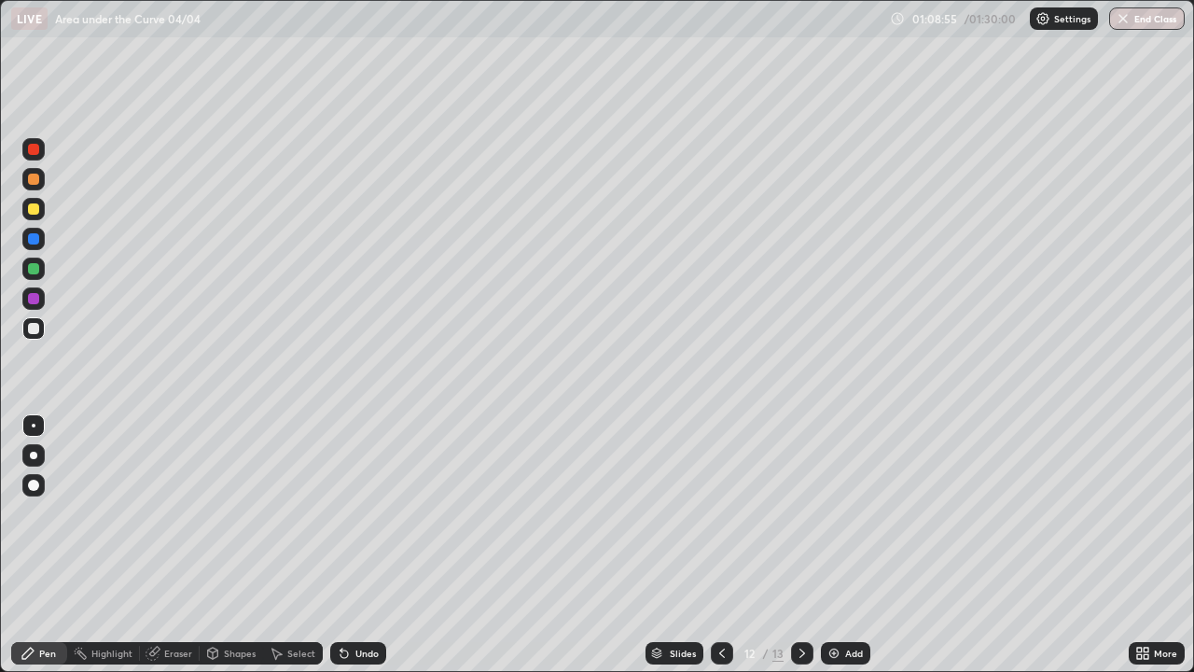
click at [799, 545] on icon at bounding box center [802, 652] width 6 height 9
click at [719, 545] on icon at bounding box center [722, 652] width 6 height 9
click at [800, 545] on icon at bounding box center [802, 653] width 15 height 15
click at [176, 545] on div "Eraser" at bounding box center [178, 652] width 28 height 9
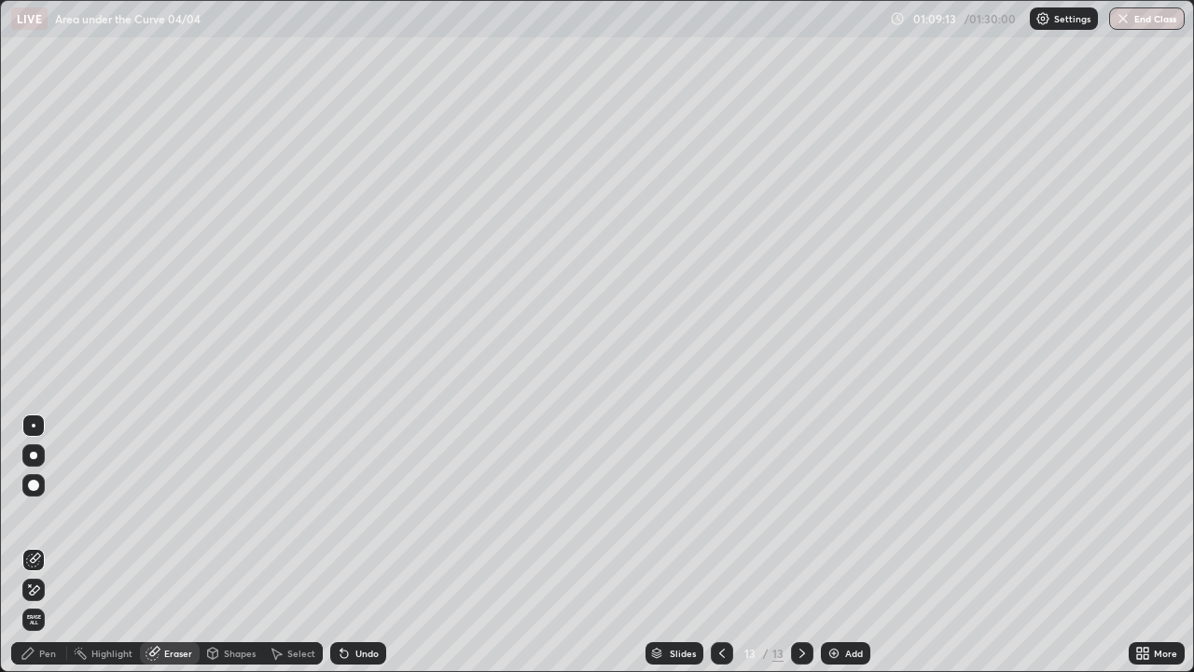
click at [44, 545] on div "Pen" at bounding box center [39, 653] width 56 height 22
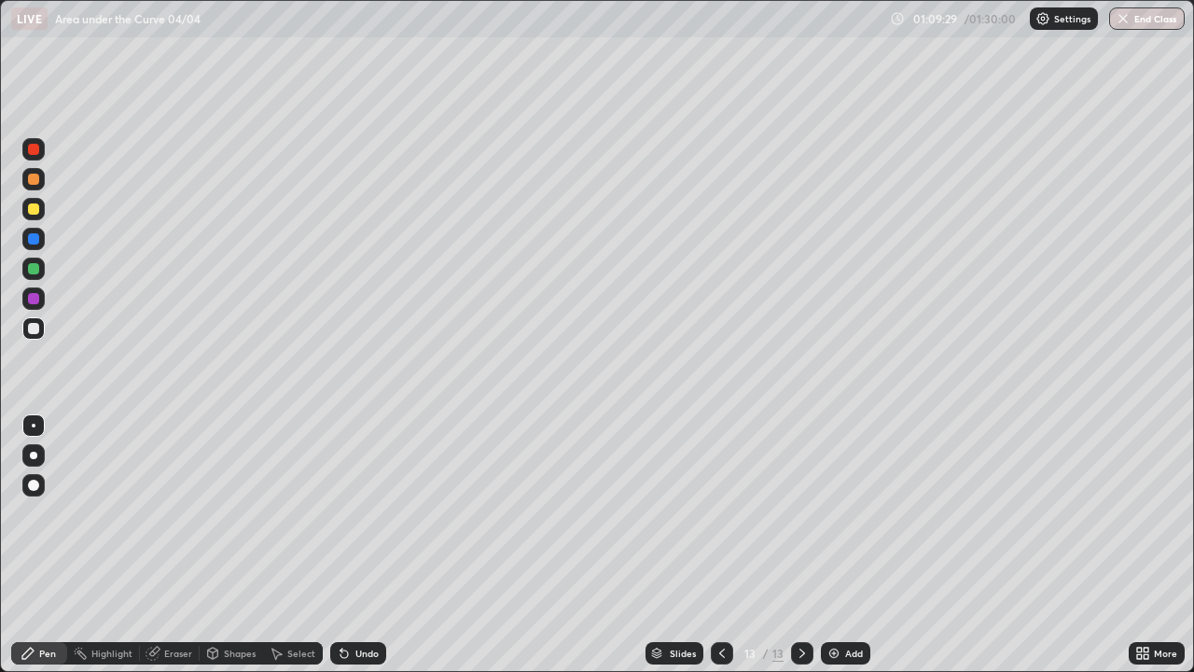
click at [370, 545] on div "Undo" at bounding box center [366, 652] width 23 height 9
click at [371, 545] on div "Undo" at bounding box center [366, 652] width 23 height 9
click at [375, 545] on div "Undo" at bounding box center [358, 653] width 56 height 22
click at [370, 545] on div "Undo" at bounding box center [366, 652] width 23 height 9
click at [175, 545] on div "Eraser" at bounding box center [178, 652] width 28 height 9
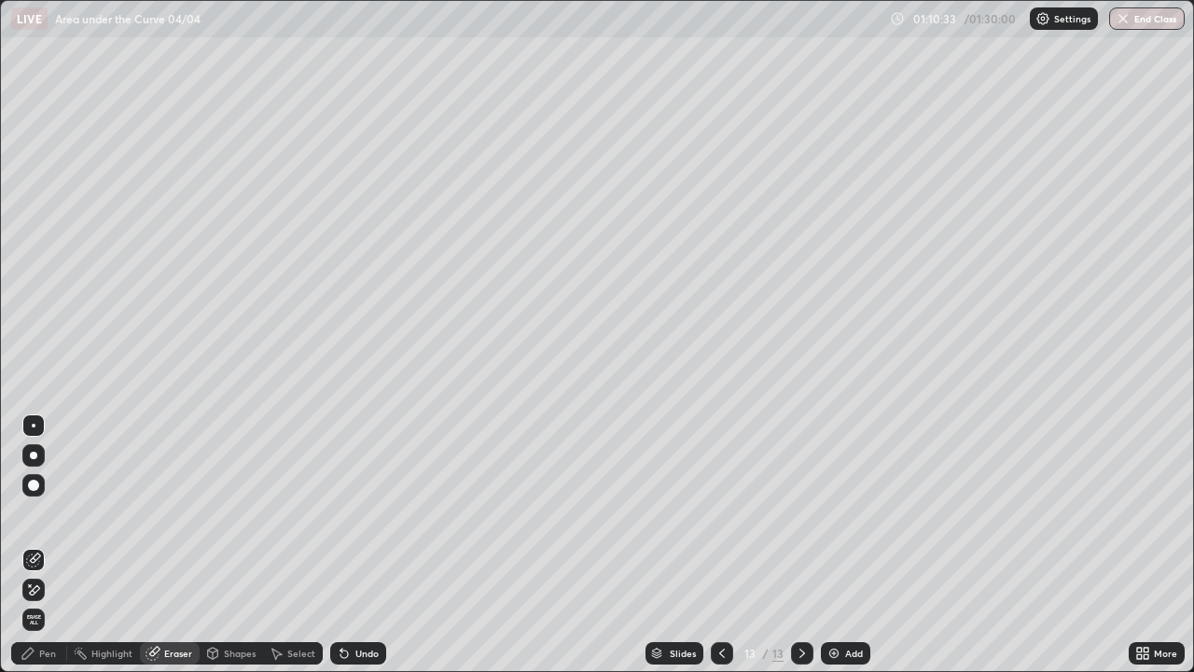
click at [50, 545] on div "Pen" at bounding box center [47, 652] width 17 height 9
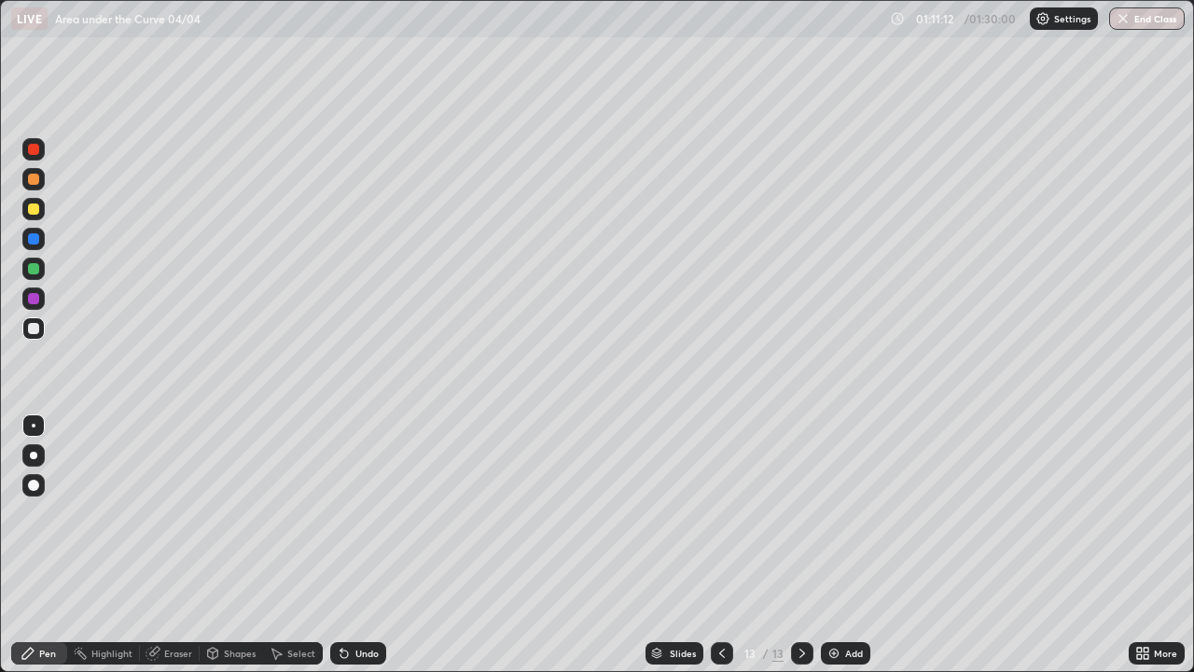
click at [722, 545] on icon at bounding box center [722, 653] width 15 height 15
click at [37, 212] on div at bounding box center [33, 208] width 11 height 11
click at [802, 545] on icon at bounding box center [802, 652] width 6 height 9
click at [32, 270] on div at bounding box center [33, 268] width 11 height 11
click at [854, 545] on div "Add" at bounding box center [854, 652] width 18 height 9
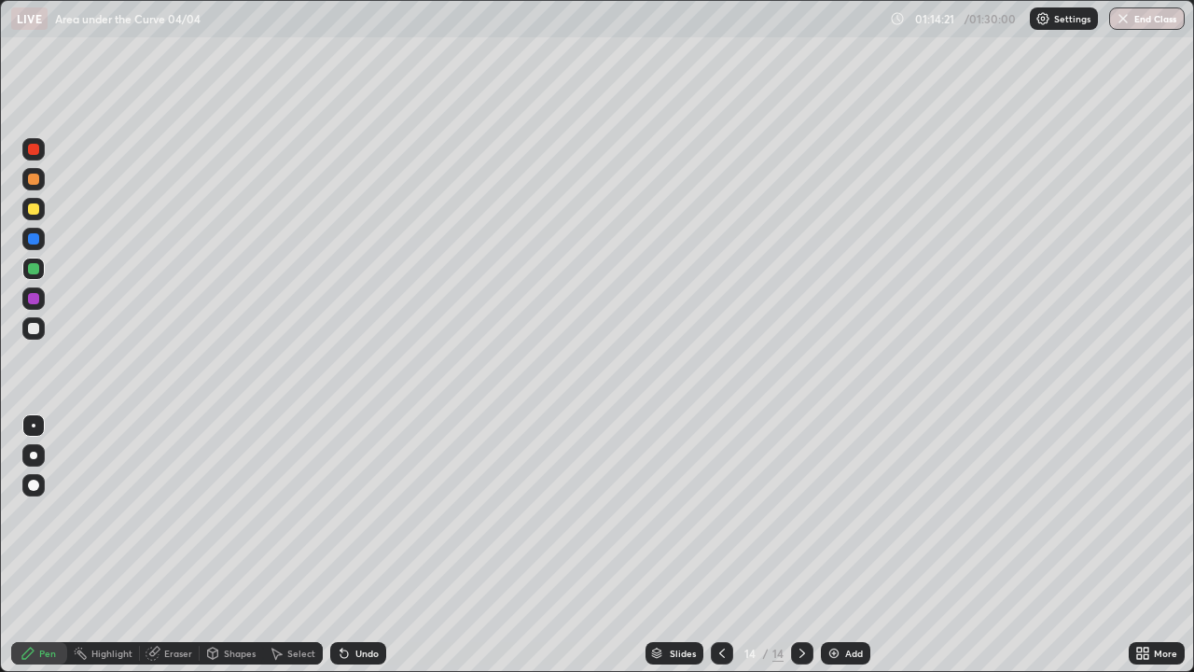
click at [40, 209] on div at bounding box center [33, 209] width 22 height 22
click at [35, 269] on div at bounding box center [33, 268] width 11 height 11
click at [363, 545] on div "Undo" at bounding box center [366, 652] width 23 height 9
click at [179, 545] on div "Eraser" at bounding box center [178, 652] width 28 height 9
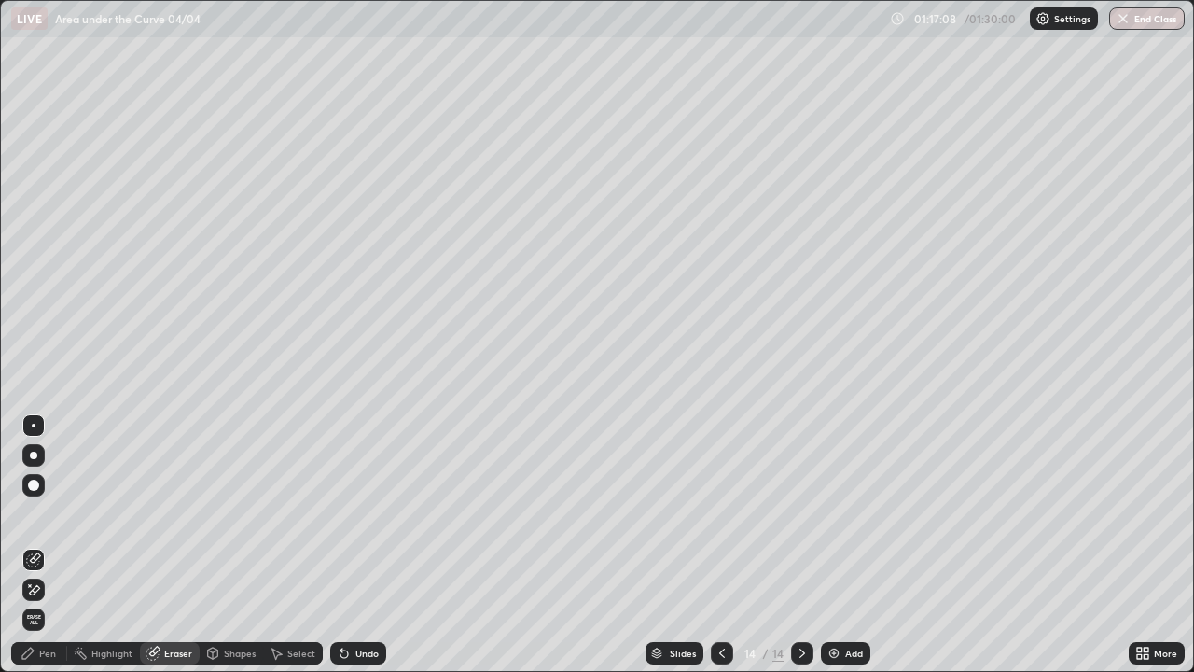
click at [53, 545] on div "Pen" at bounding box center [47, 652] width 17 height 9
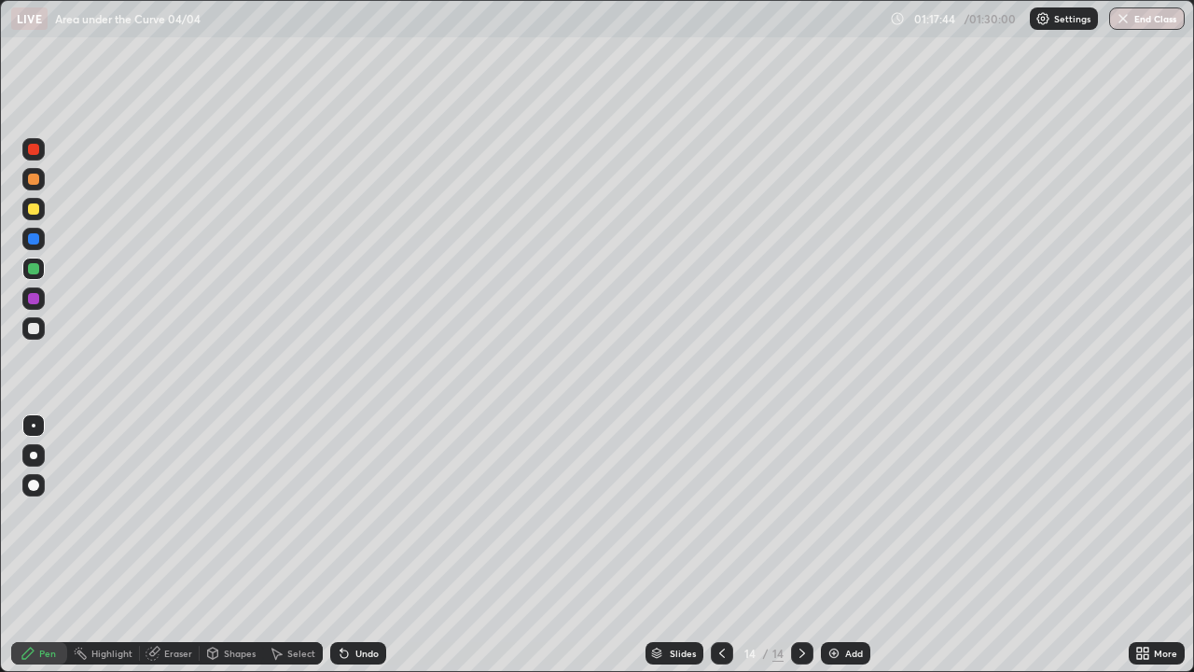
click at [37, 330] on div at bounding box center [33, 328] width 11 height 11
click at [1010, 545] on div "Slides 14 / 14 Add" at bounding box center [757, 652] width 743 height 37
click at [31, 150] on div at bounding box center [33, 149] width 11 height 11
click at [842, 545] on div "Add" at bounding box center [845, 653] width 49 height 22
click at [34, 210] on div at bounding box center [33, 208] width 11 height 11
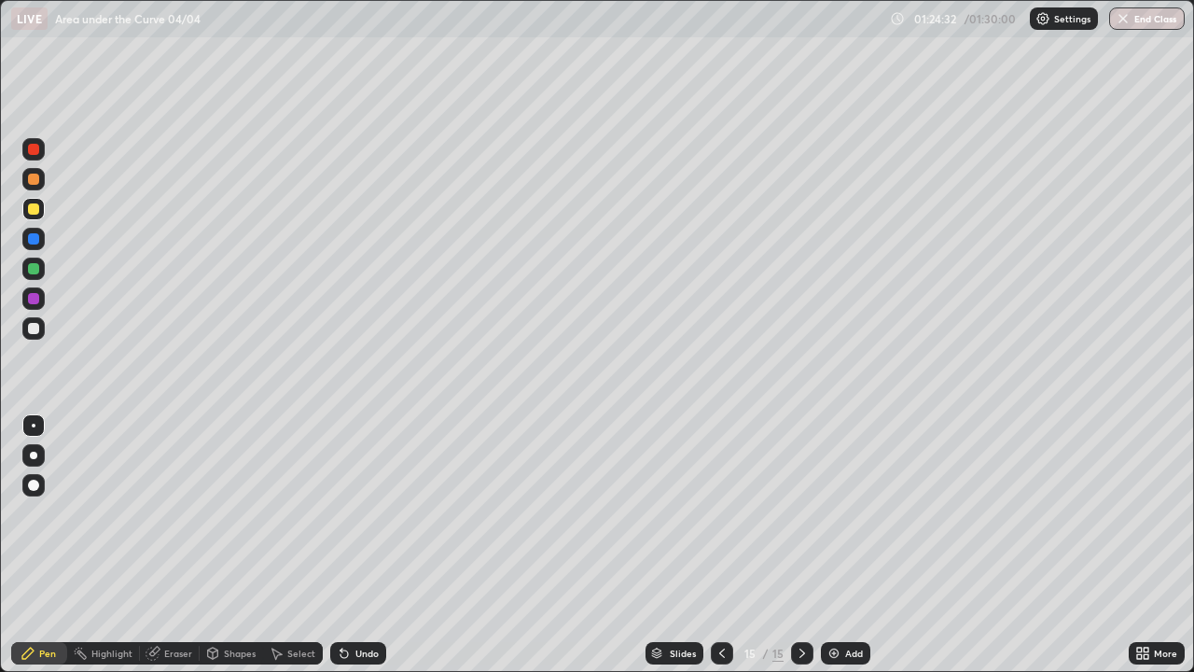
click at [35, 269] on div at bounding box center [33, 268] width 11 height 11
click at [1161, 21] on button "End Class" at bounding box center [1148, 18] width 74 height 22
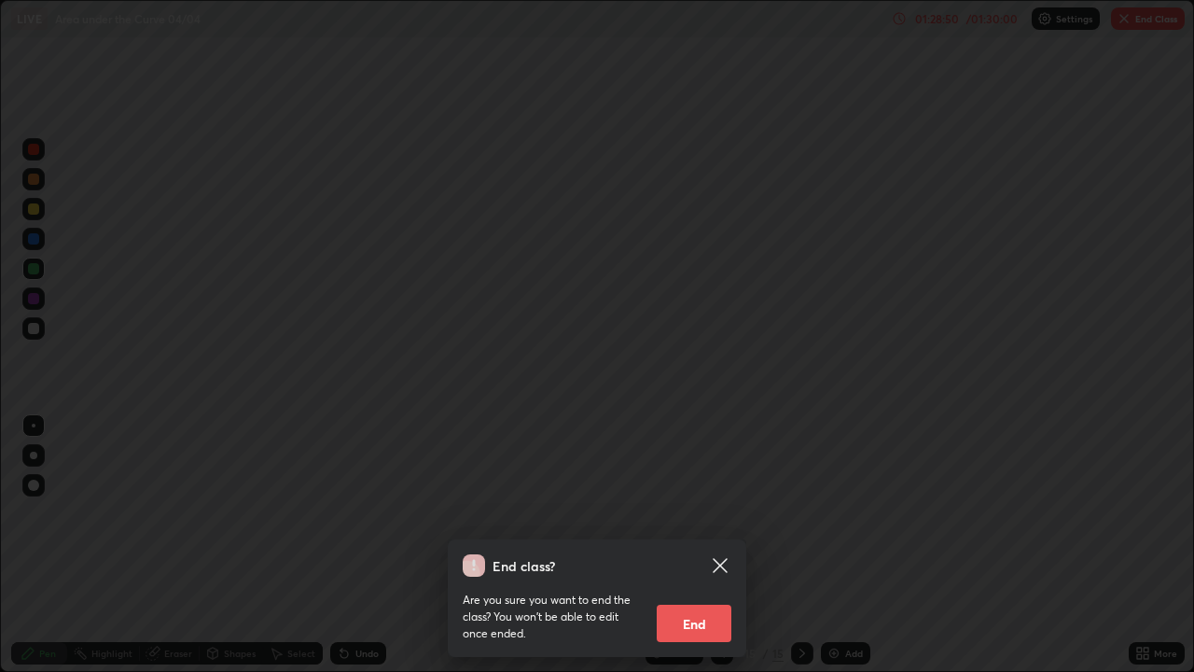
click at [695, 545] on button "End" at bounding box center [694, 622] width 75 height 37
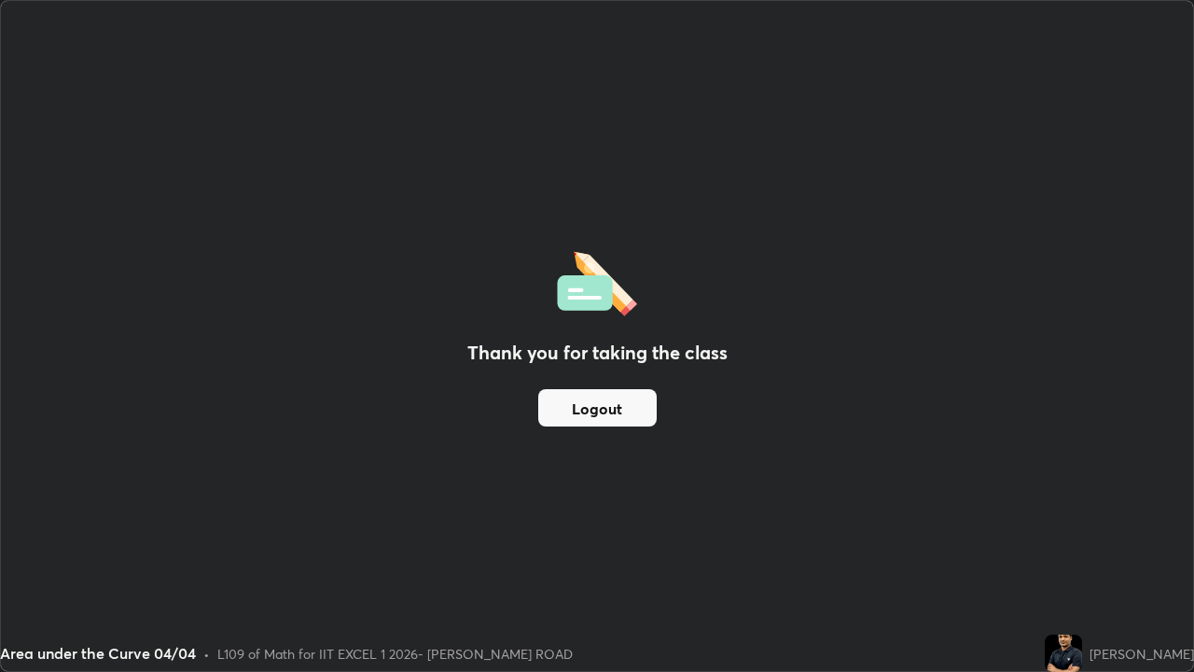
click at [604, 393] on button "Logout" at bounding box center [597, 407] width 118 height 37
